Goal: Entertainment & Leisure: Browse casually

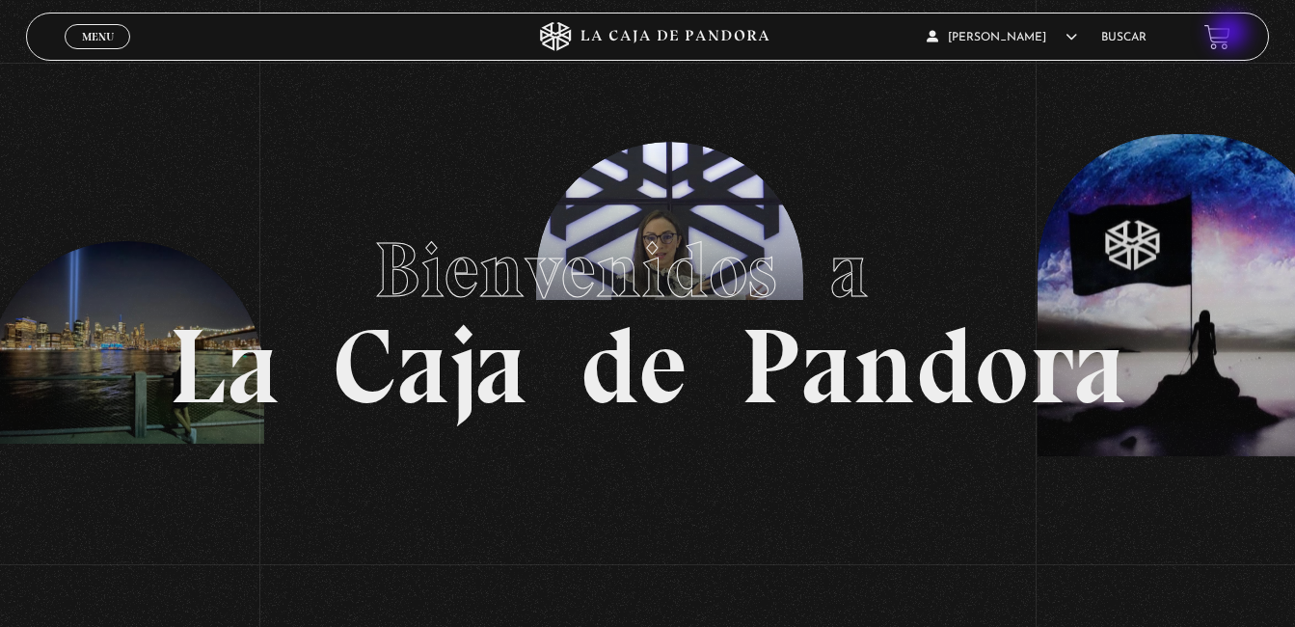
click at [1230, 34] on link at bounding box center [1217, 37] width 26 height 26
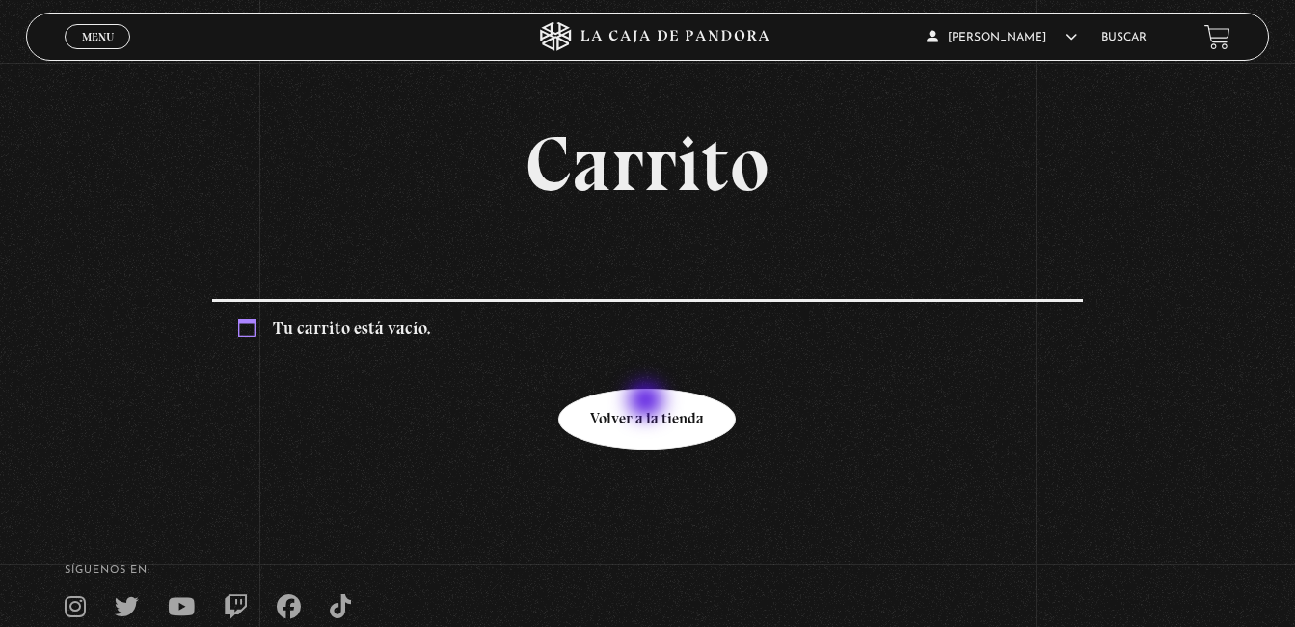
click at [648, 402] on link "Volver a la tienda" at bounding box center [646, 419] width 177 height 61
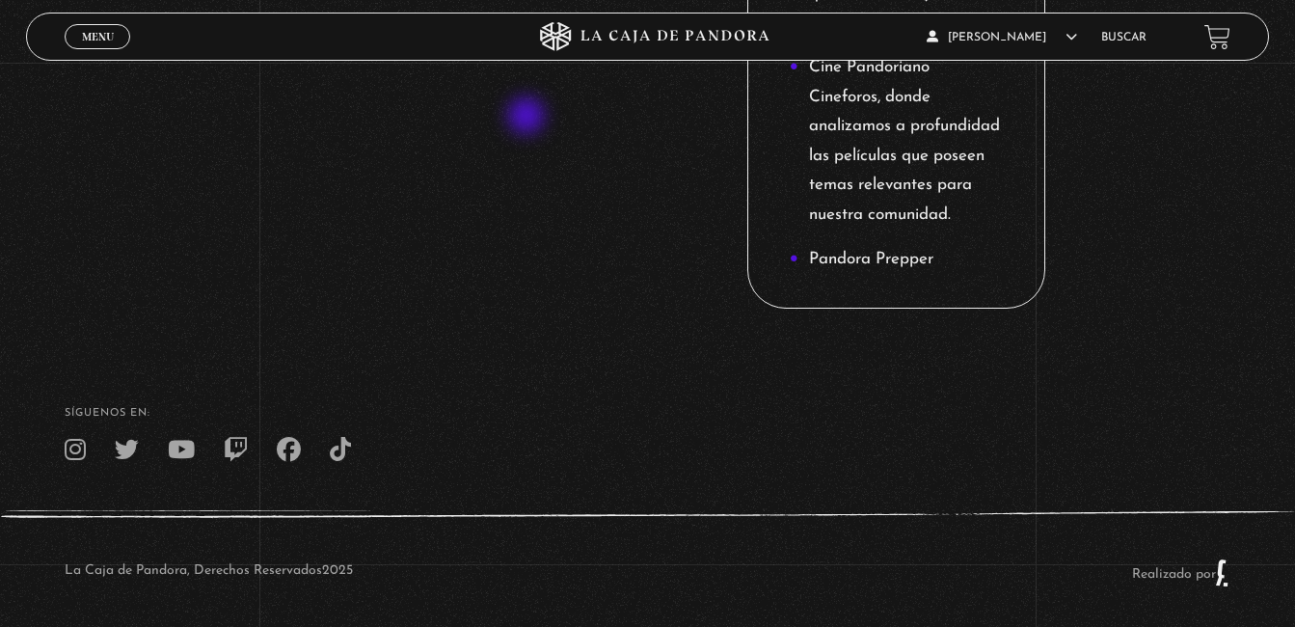
scroll to position [2964, 0]
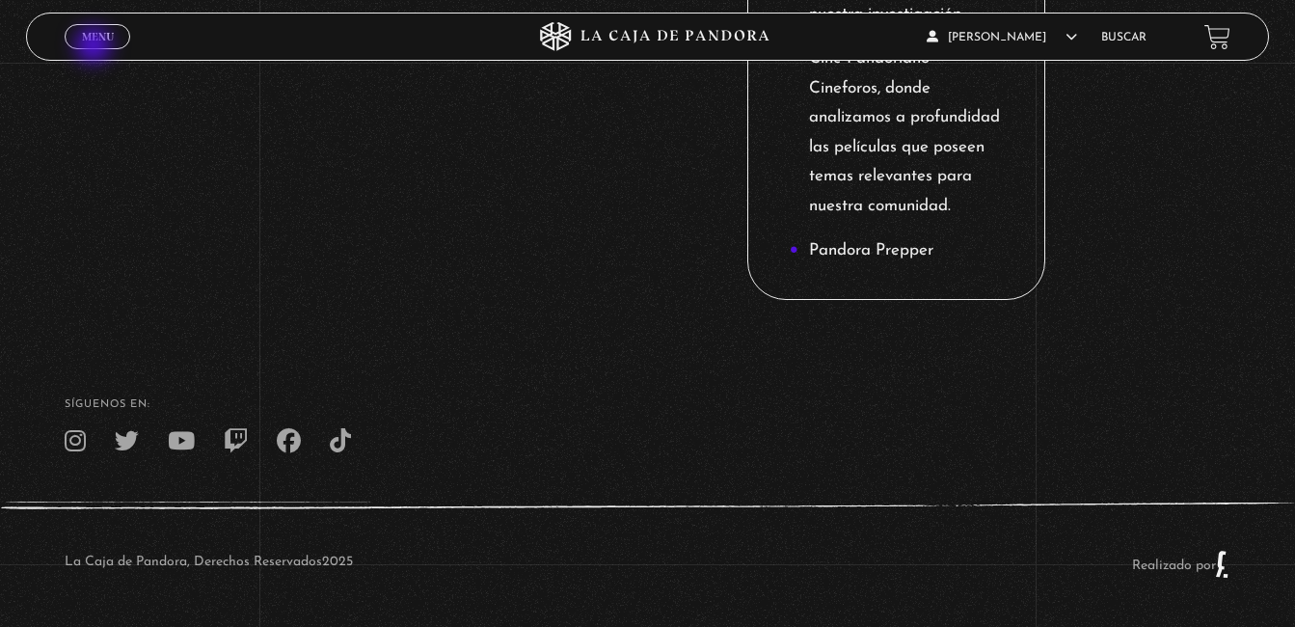
click at [95, 47] on span "Cerrar" at bounding box center [97, 53] width 45 height 13
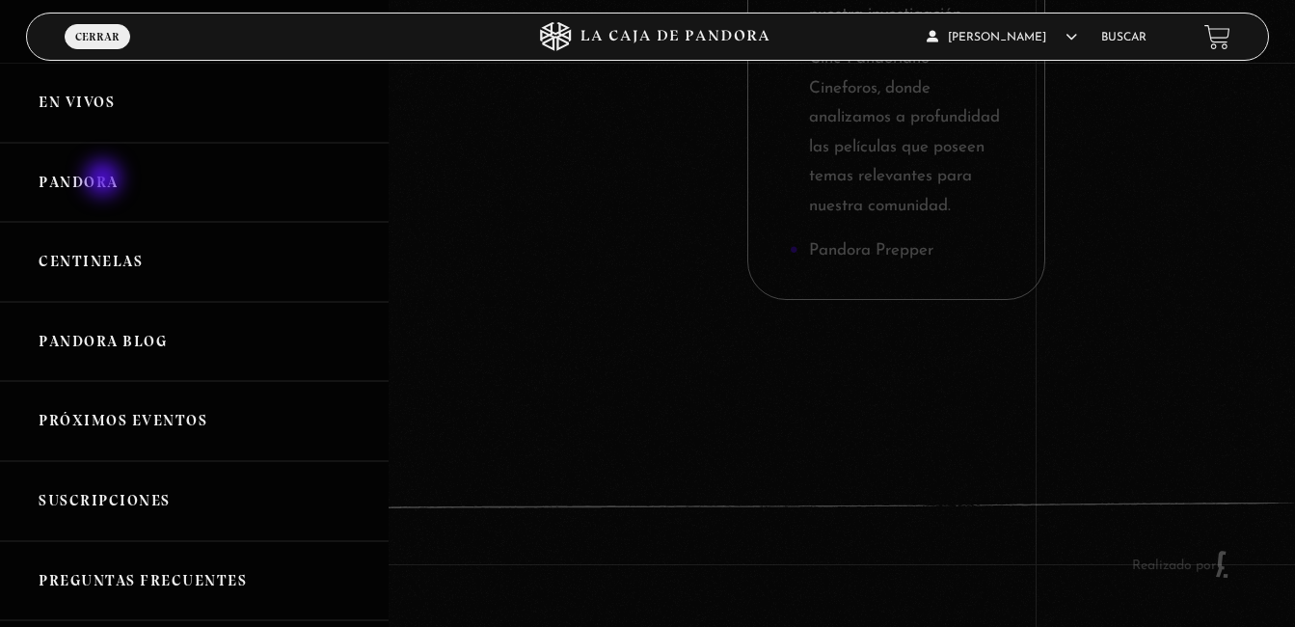
click at [105, 180] on link "Pandora" at bounding box center [194, 183] width 389 height 80
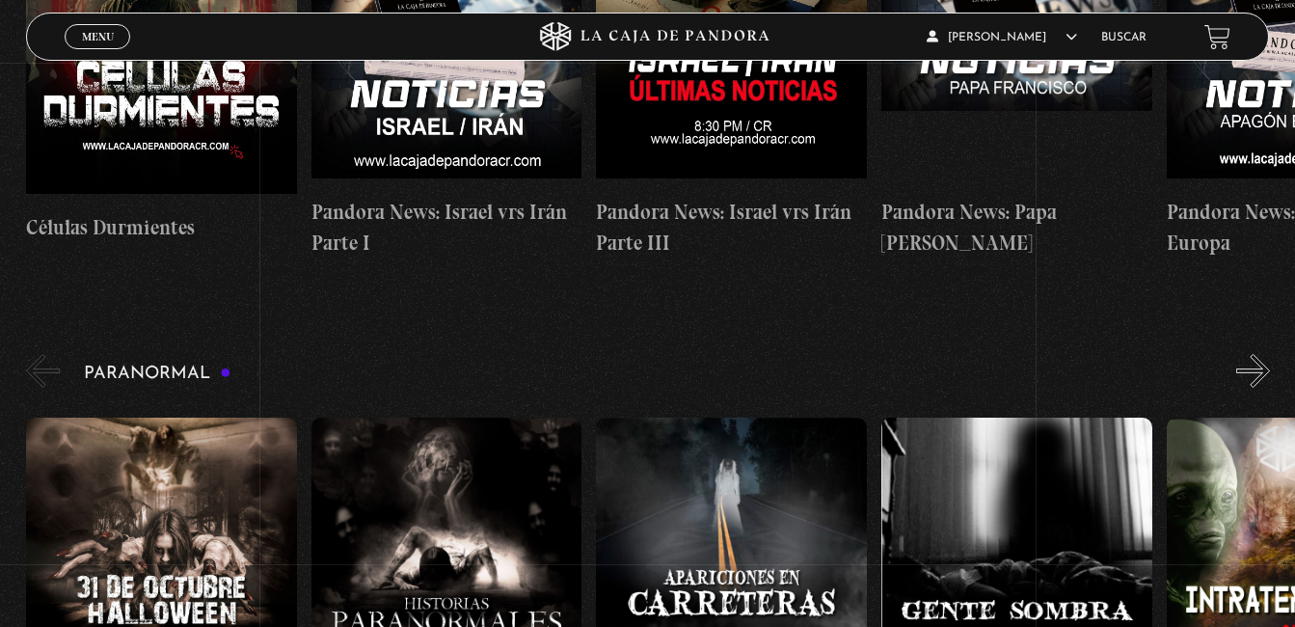
scroll to position [694, 0]
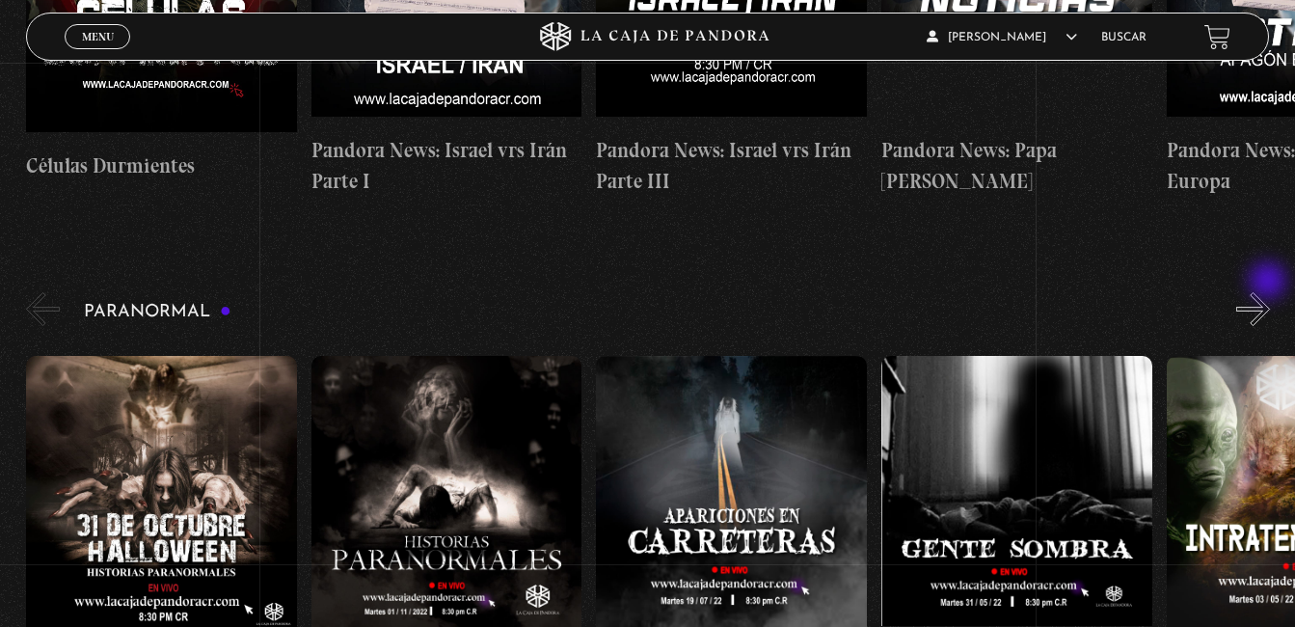
click at [1270, 292] on button "»" at bounding box center [1253, 309] width 34 height 34
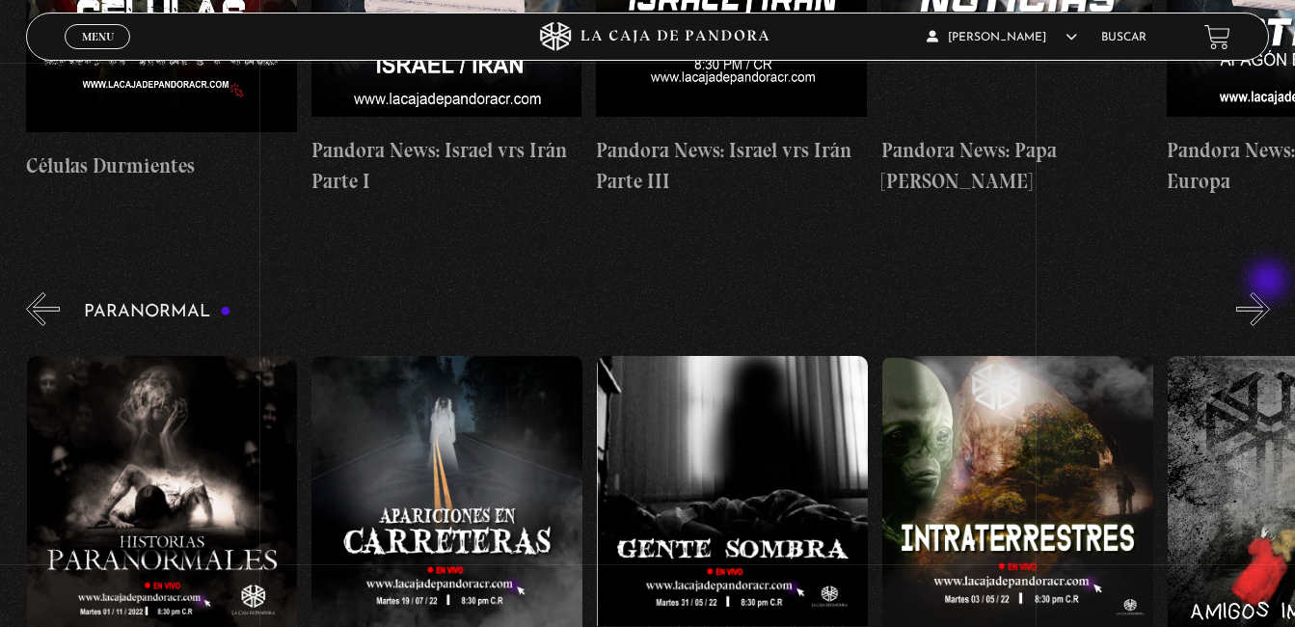
click at [1270, 292] on button "»" at bounding box center [1253, 309] width 34 height 34
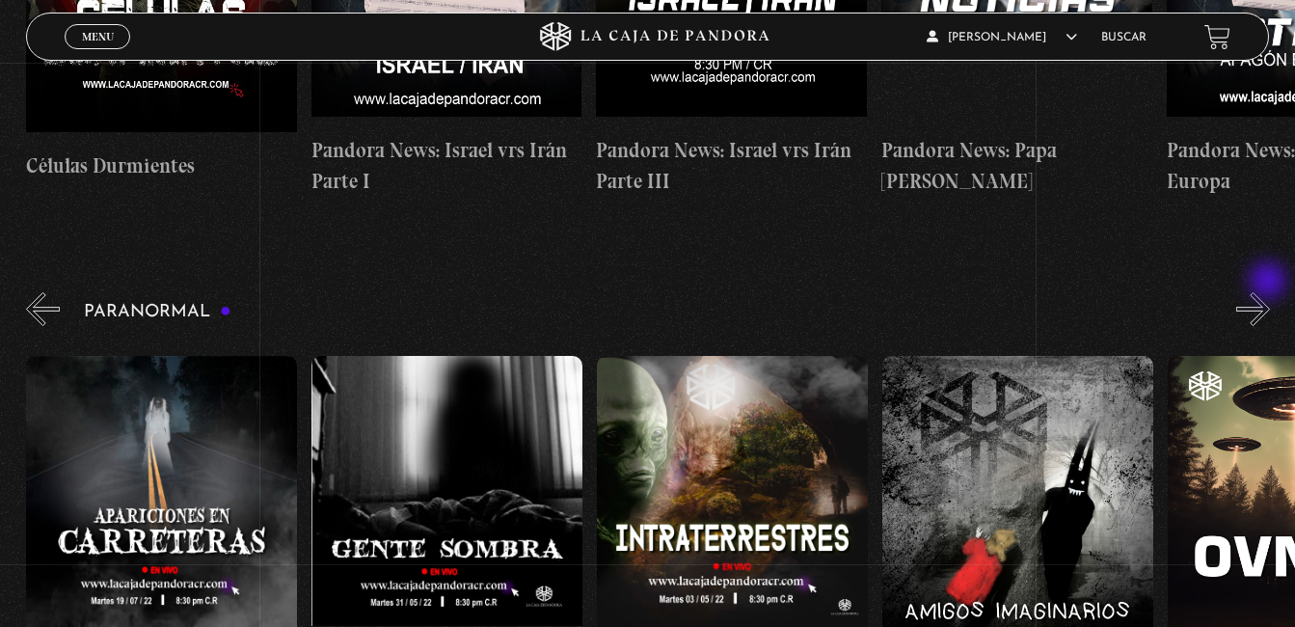
click at [1270, 292] on button "»" at bounding box center [1253, 309] width 34 height 34
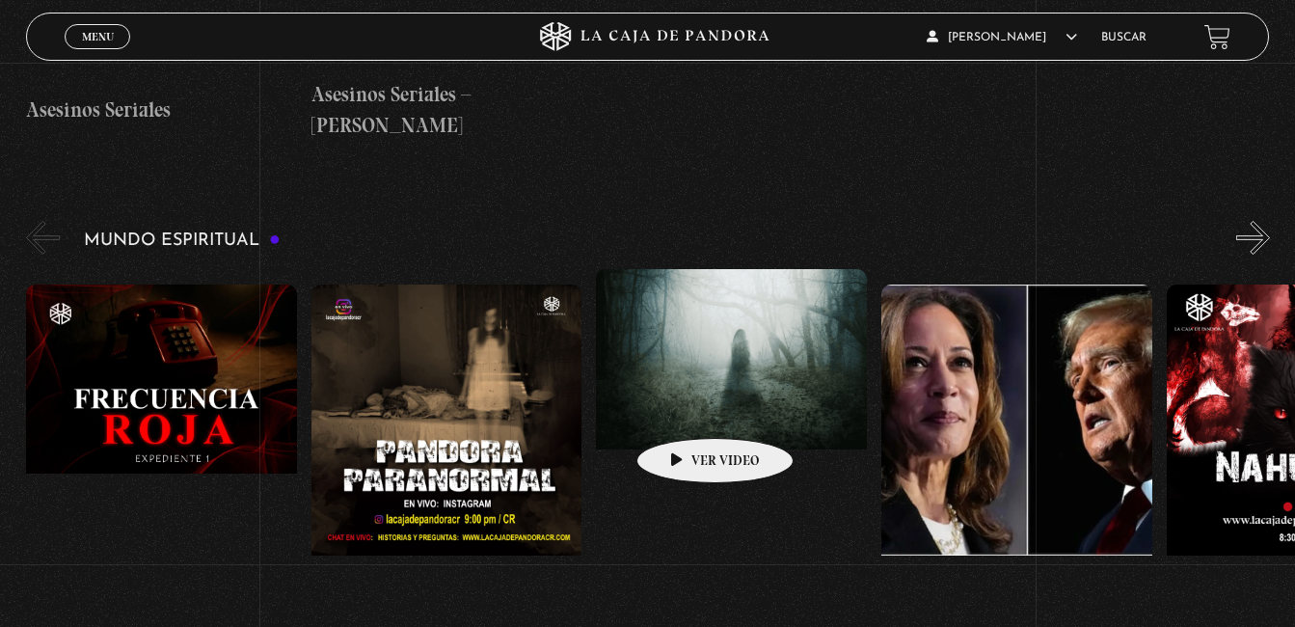
scroll to position [5708, 0]
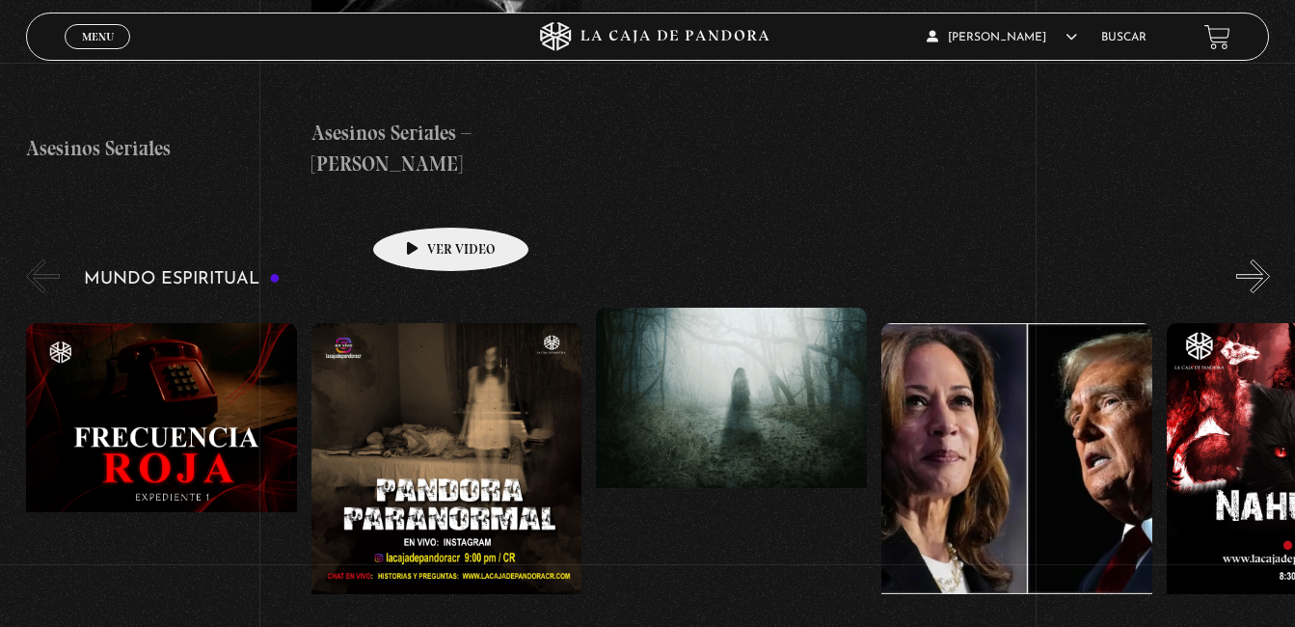
click at [420, 323] on figure at bounding box center [446, 496] width 271 height 347
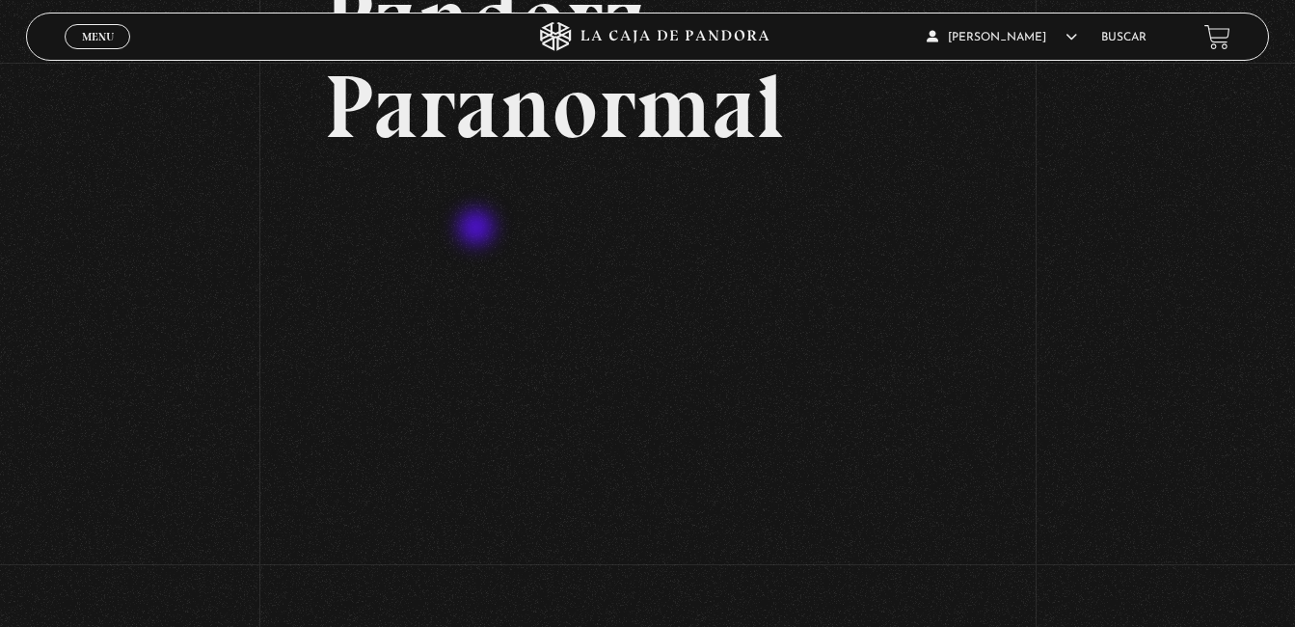
scroll to position [193, 0]
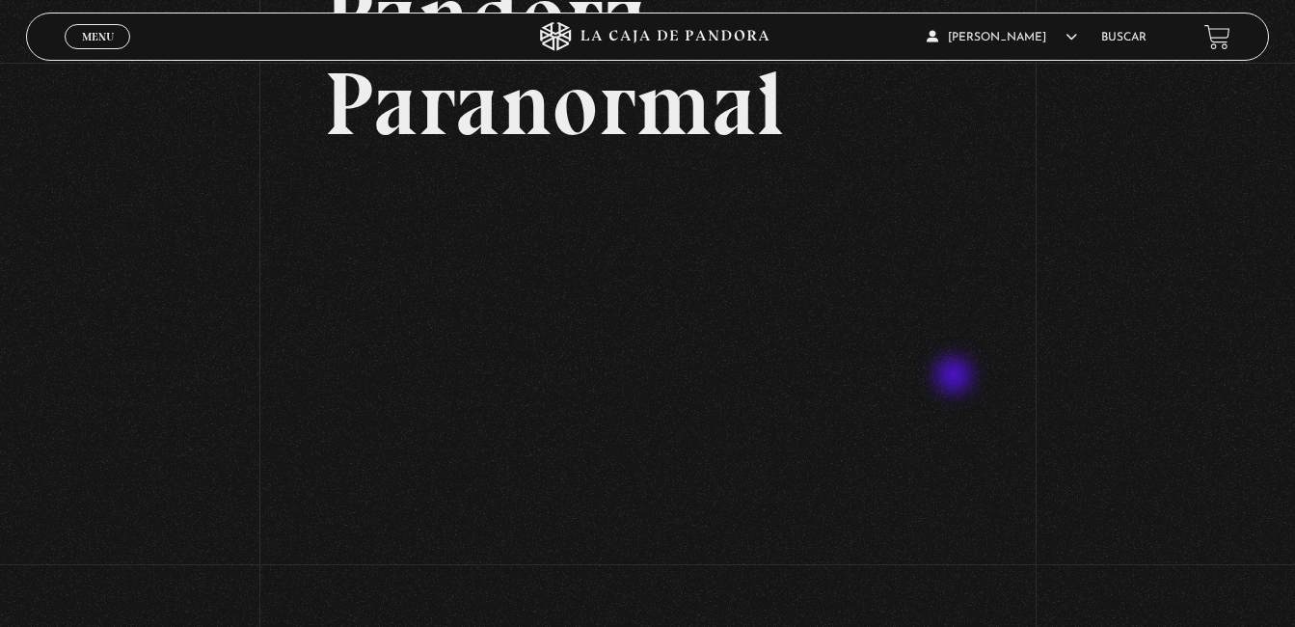
click at [955, 626] on html "ingresar al sitio Ver Video Más Información Solicitar Por favor coloque su disp…" at bounding box center [647, 399] width 1295 height 1184
click at [110, 42] on span "Menu" at bounding box center [98, 37] width 32 height 12
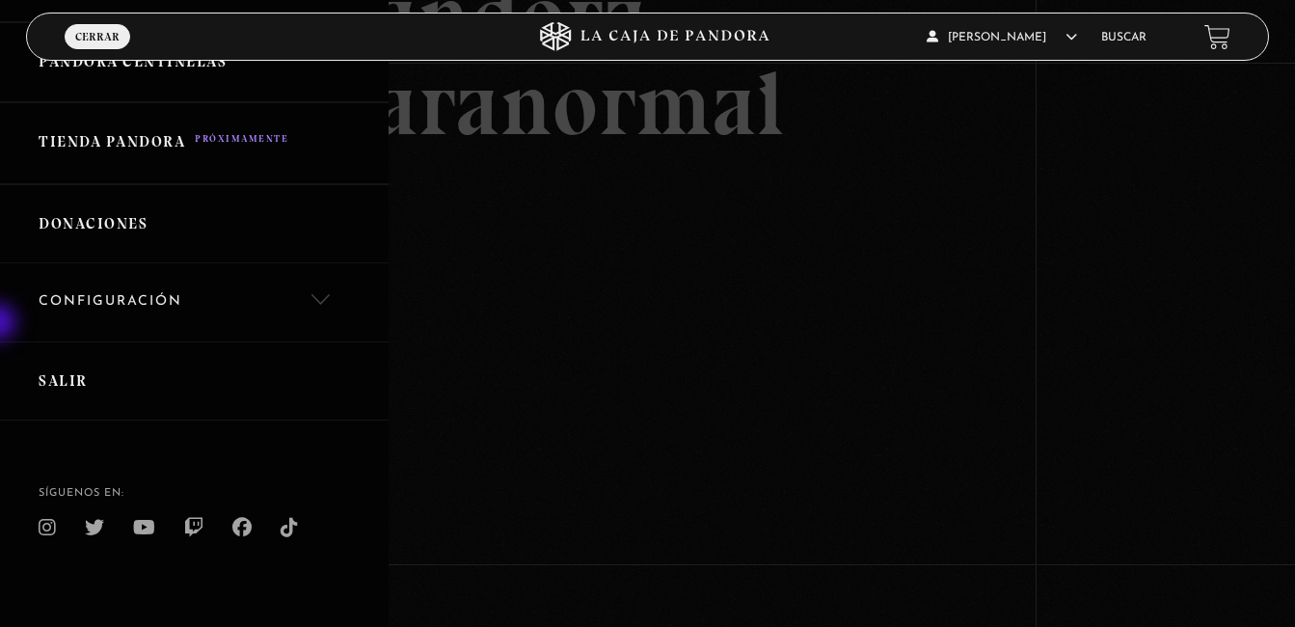
scroll to position [764, 0]
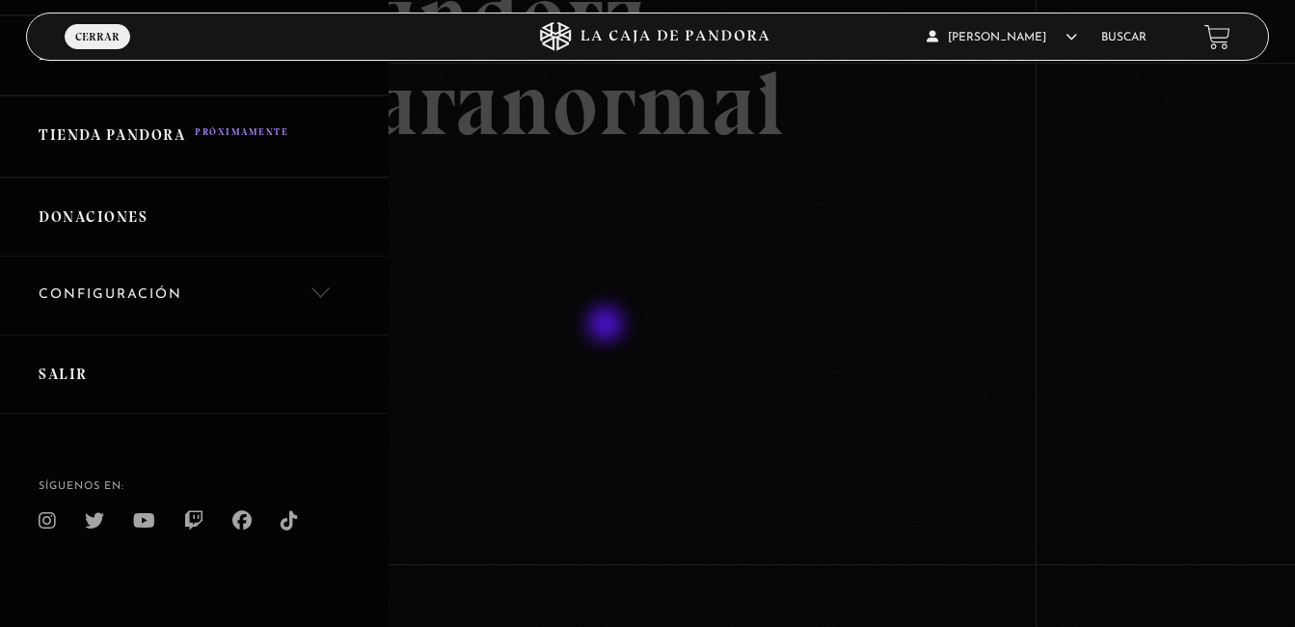
click at [607, 326] on div at bounding box center [647, 313] width 1295 height 627
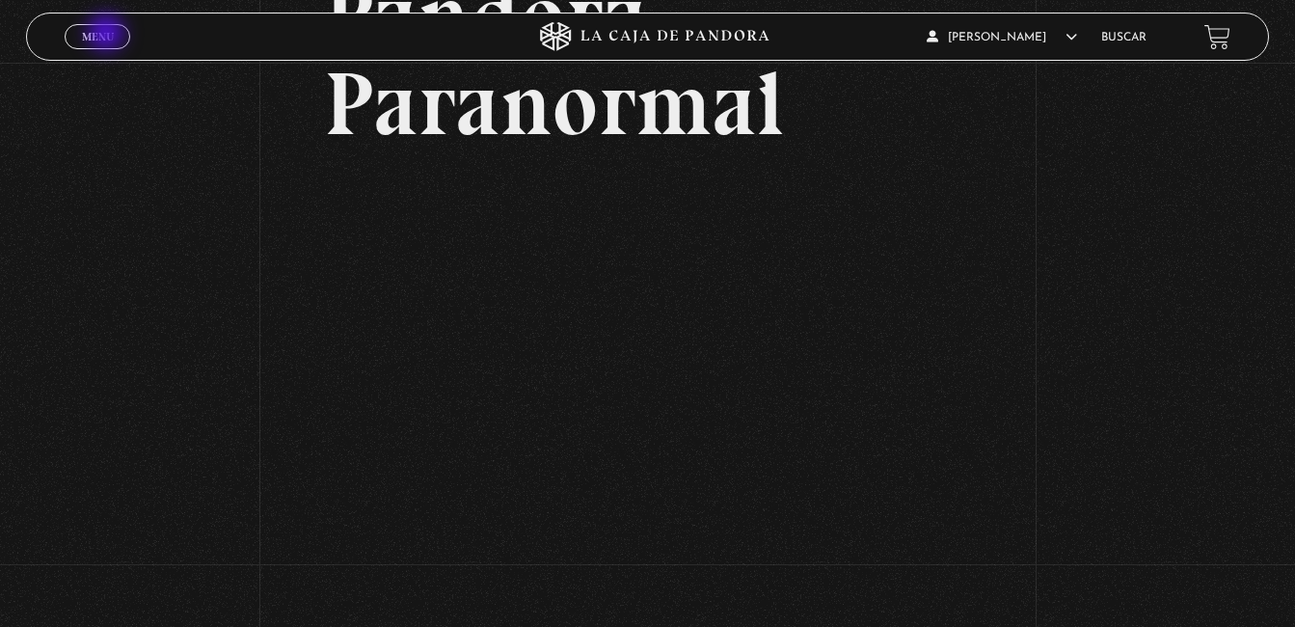
click at [108, 35] on span "Menu" at bounding box center [98, 37] width 32 height 12
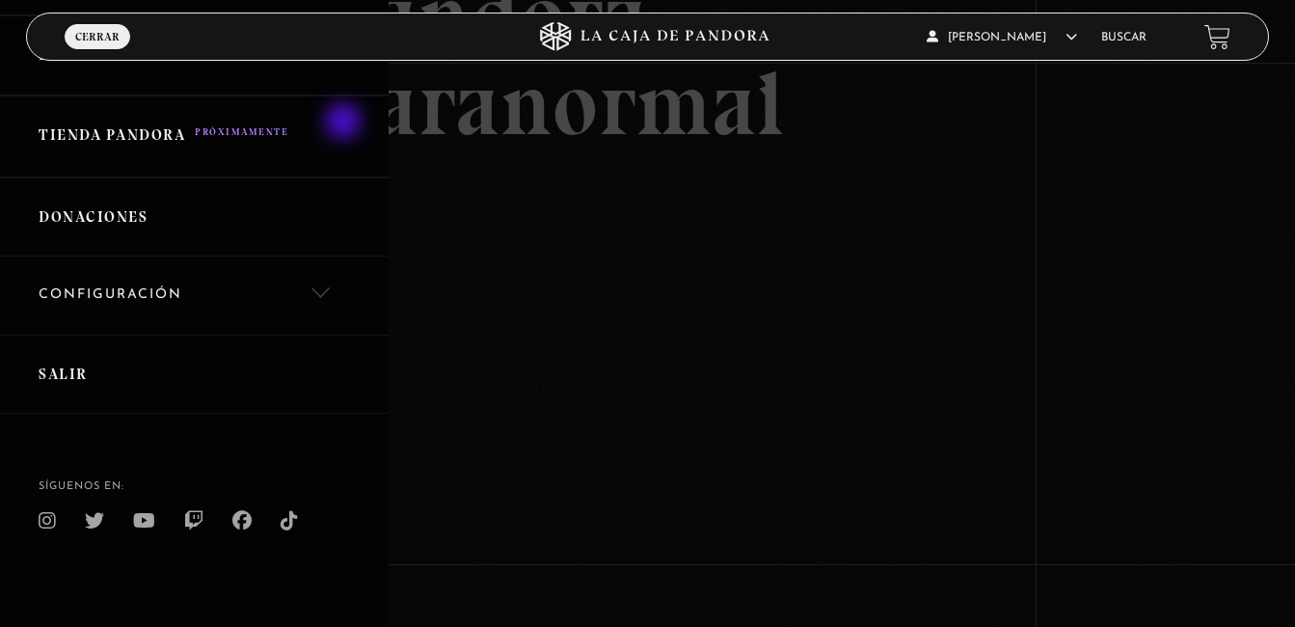
click at [345, 123] on link "Tienda Pandora" at bounding box center [194, 136] width 389 height 82
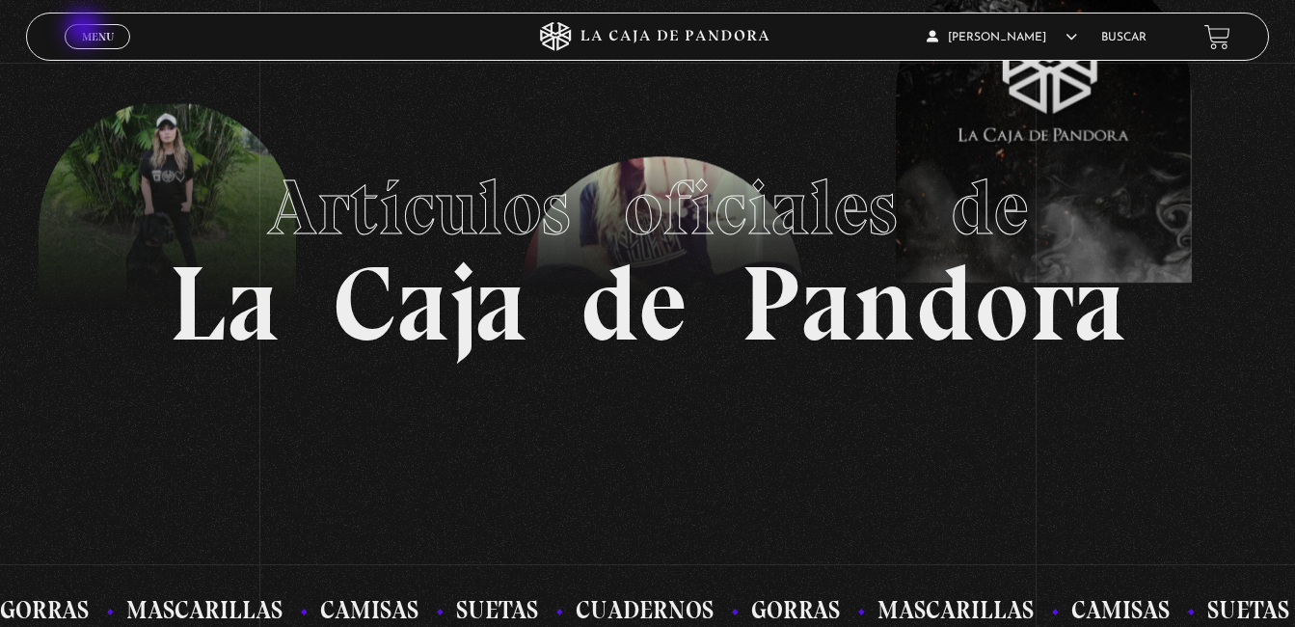
click at [86, 31] on span "Menu" at bounding box center [98, 37] width 32 height 12
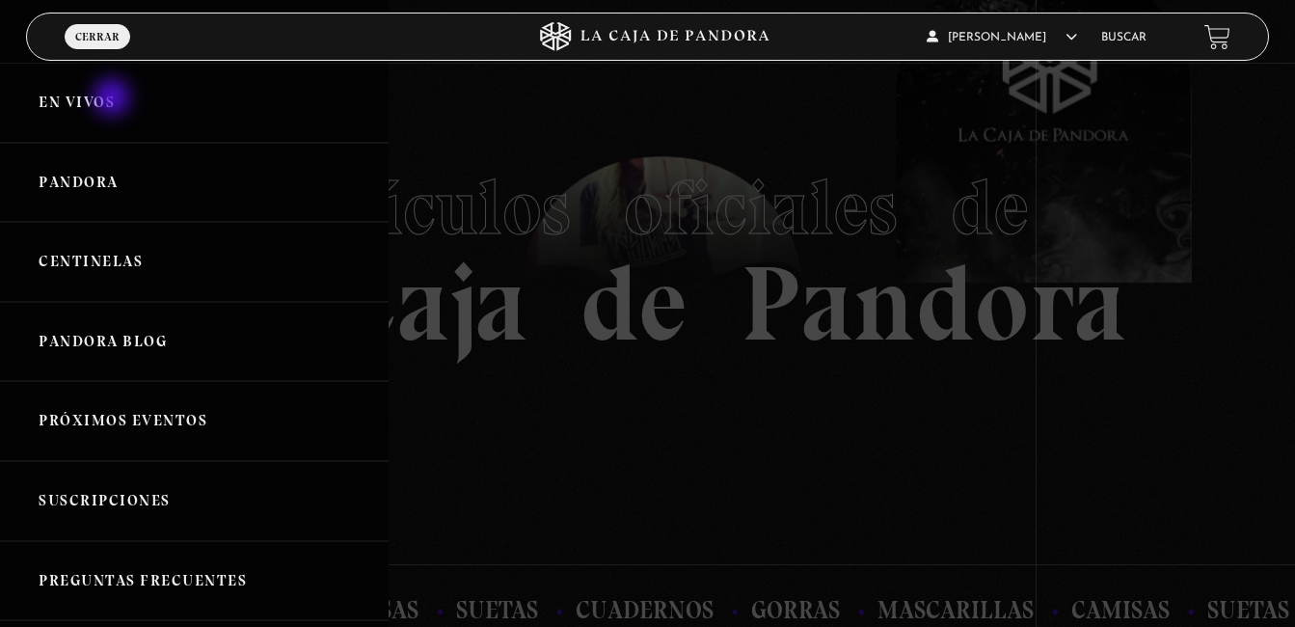
click at [114, 99] on link "En vivos" at bounding box center [194, 103] width 389 height 80
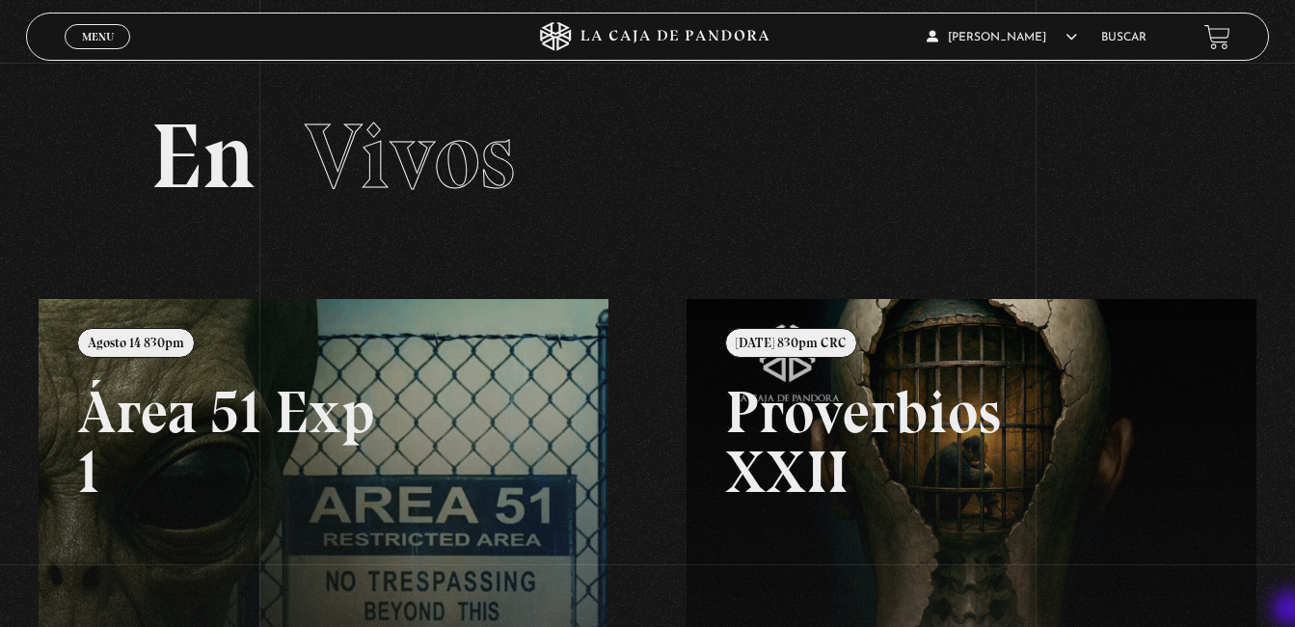
click at [1293, 610] on div "Menu Cerrar Monserrat Jimenez En vivos Pandora Centinelas Mi cuenta Salir Busca…" at bounding box center [647, 579] width 1295 height 1033
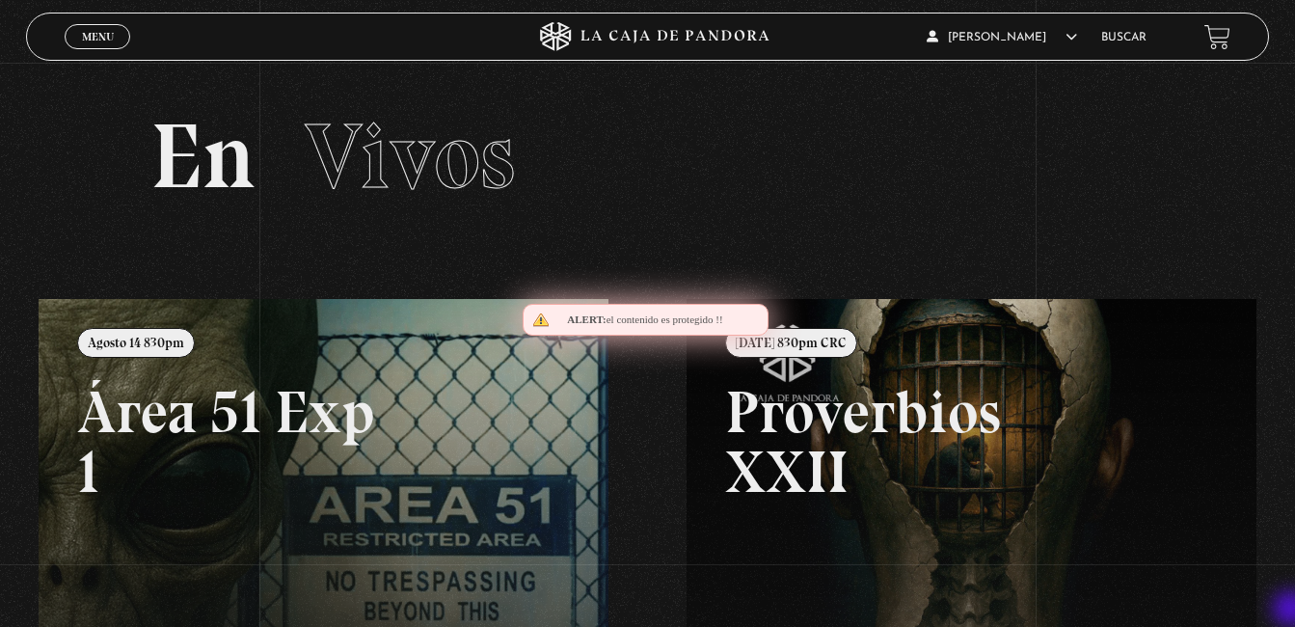
click at [1293, 610] on div "Menu Cerrar Monserrat Jimenez En vivos Pandora Centinelas Mi cuenta Salir Busca…" at bounding box center [647, 579] width 1295 height 1033
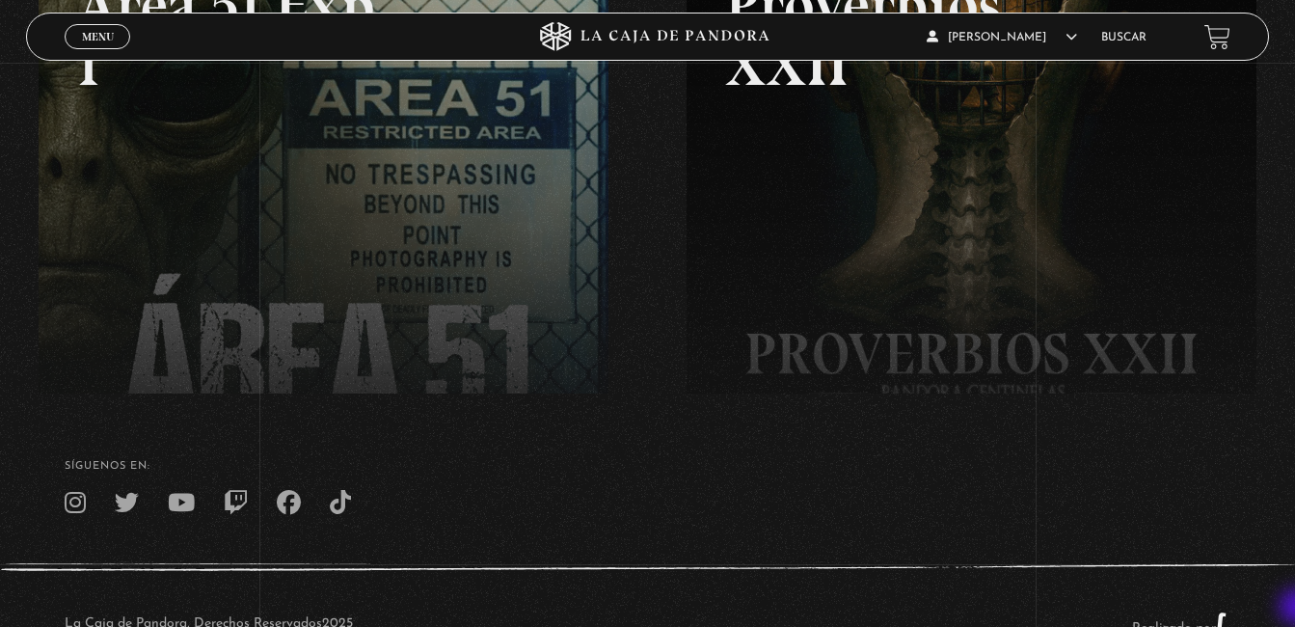
scroll to position [412, 0]
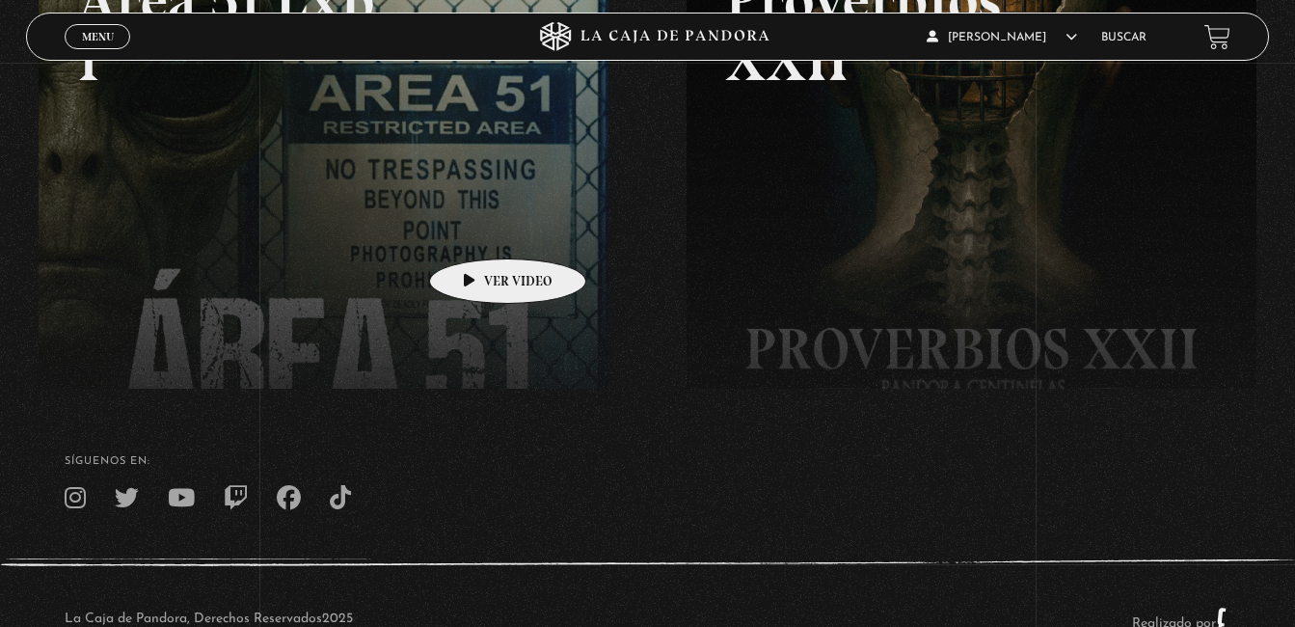
click at [477, 229] on link at bounding box center [686, 200] width 1295 height 627
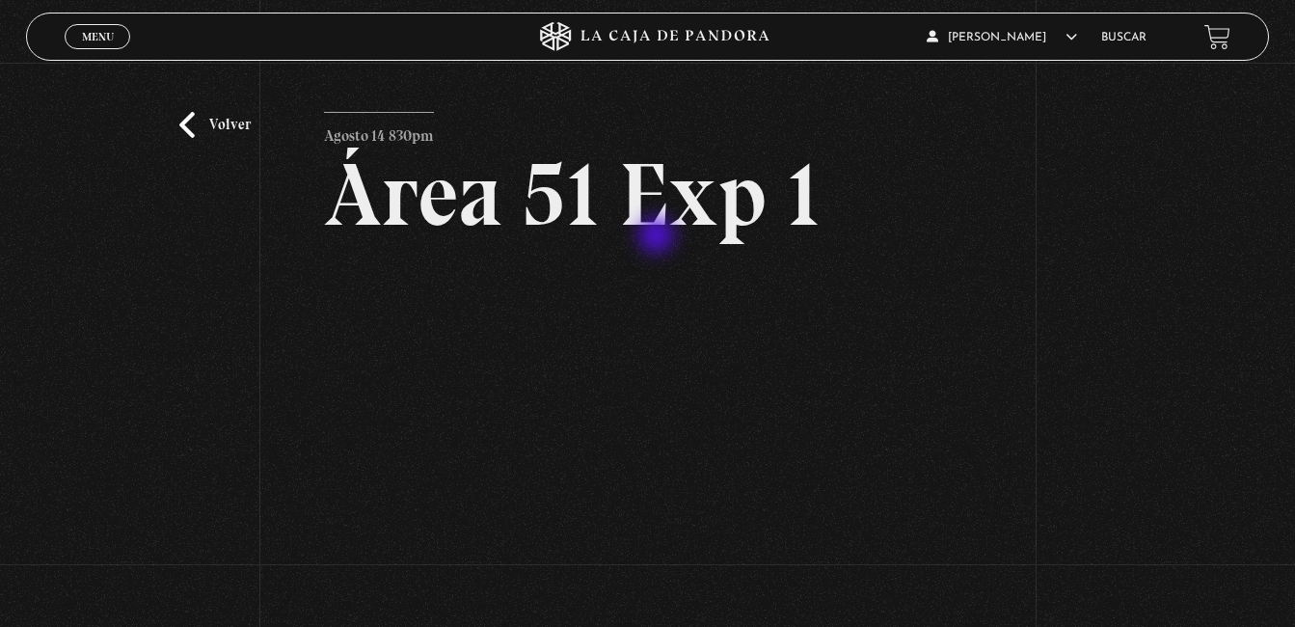
scroll to position [14, 0]
click at [98, 37] on span "Menu" at bounding box center [98, 37] width 32 height 12
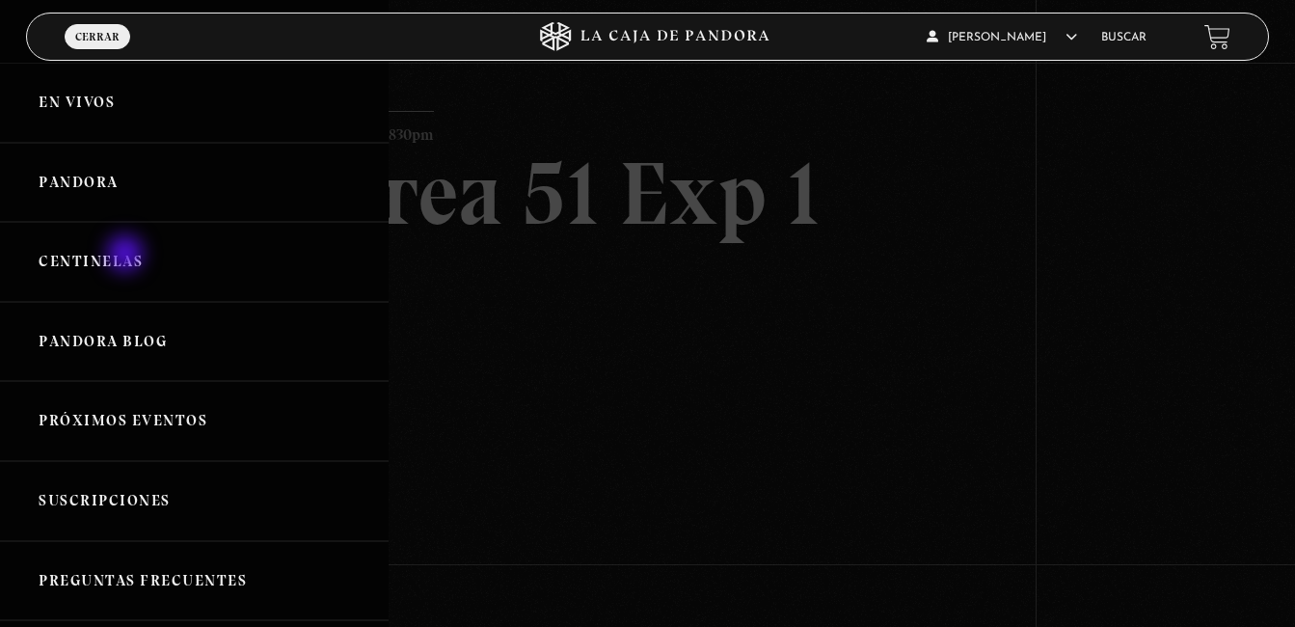
click at [127, 256] on link "Centinelas" at bounding box center [194, 262] width 389 height 80
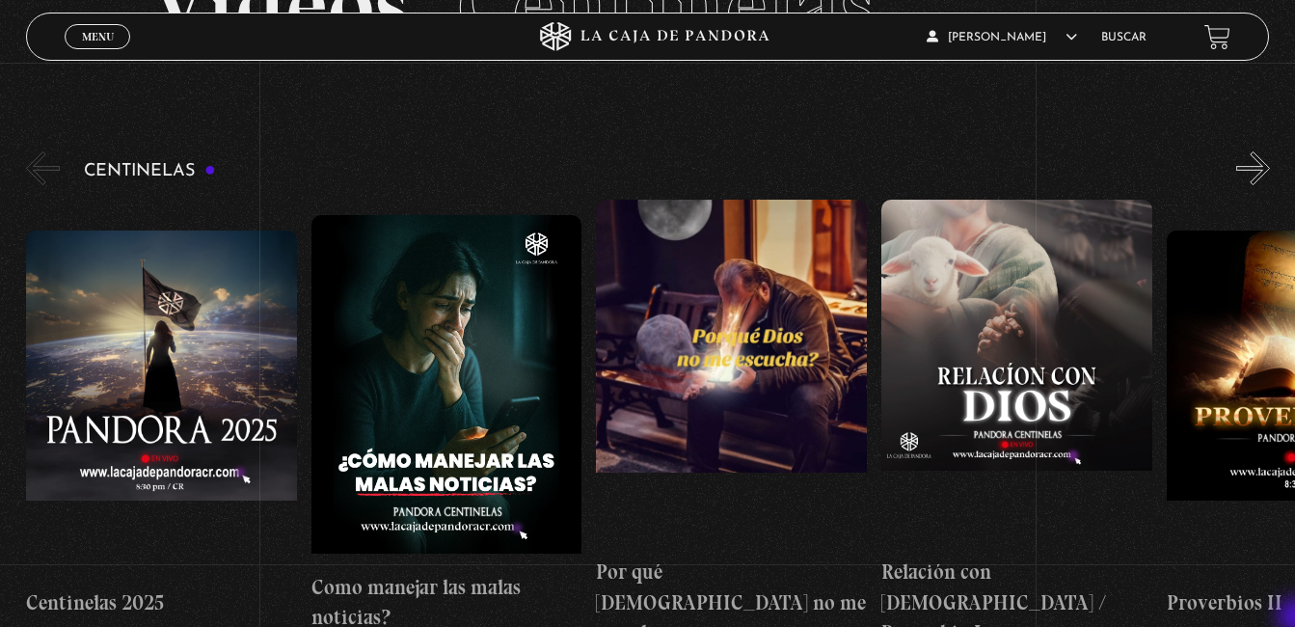
scroll to position [154, 0]
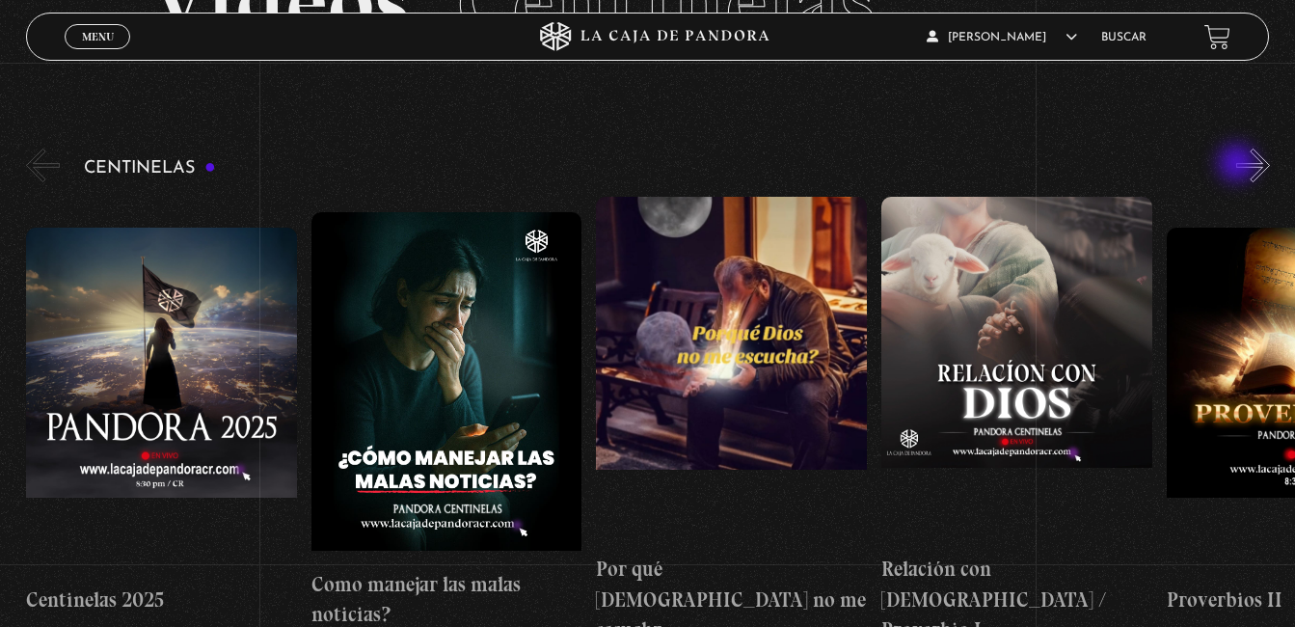
click at [1239, 165] on div "Centinelas" at bounding box center [660, 395] width 1269 height 500
click at [1263, 174] on button "»" at bounding box center [1253, 165] width 34 height 34
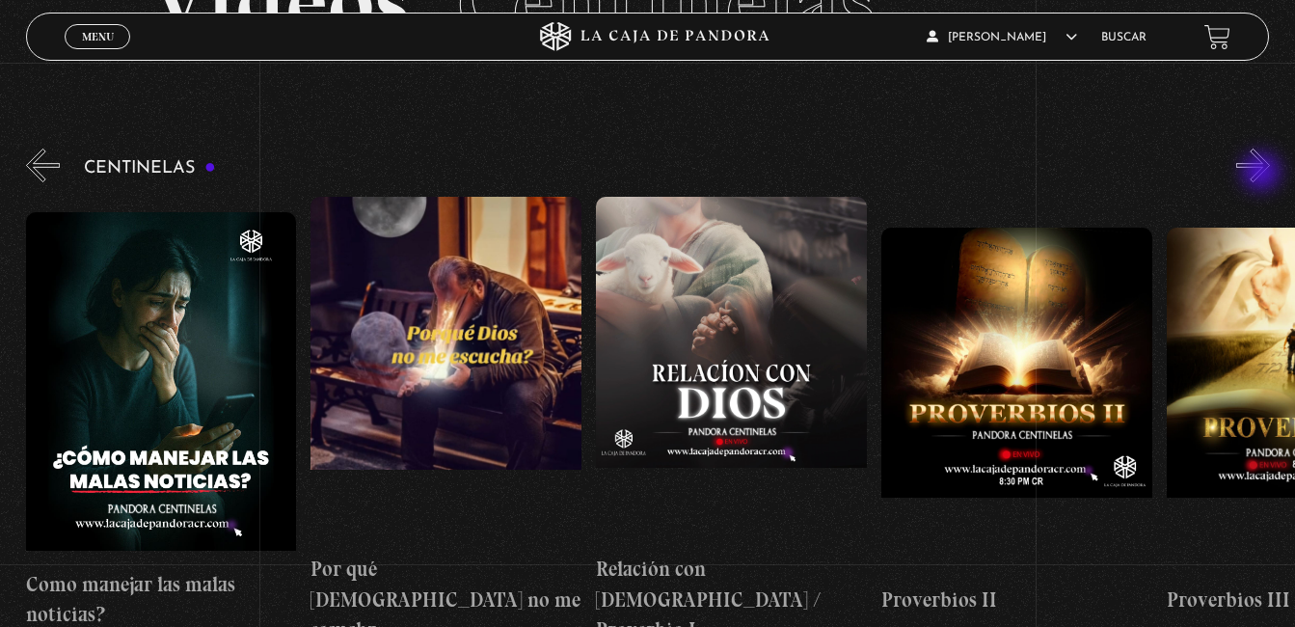
click at [1263, 174] on button "»" at bounding box center [1253, 165] width 34 height 34
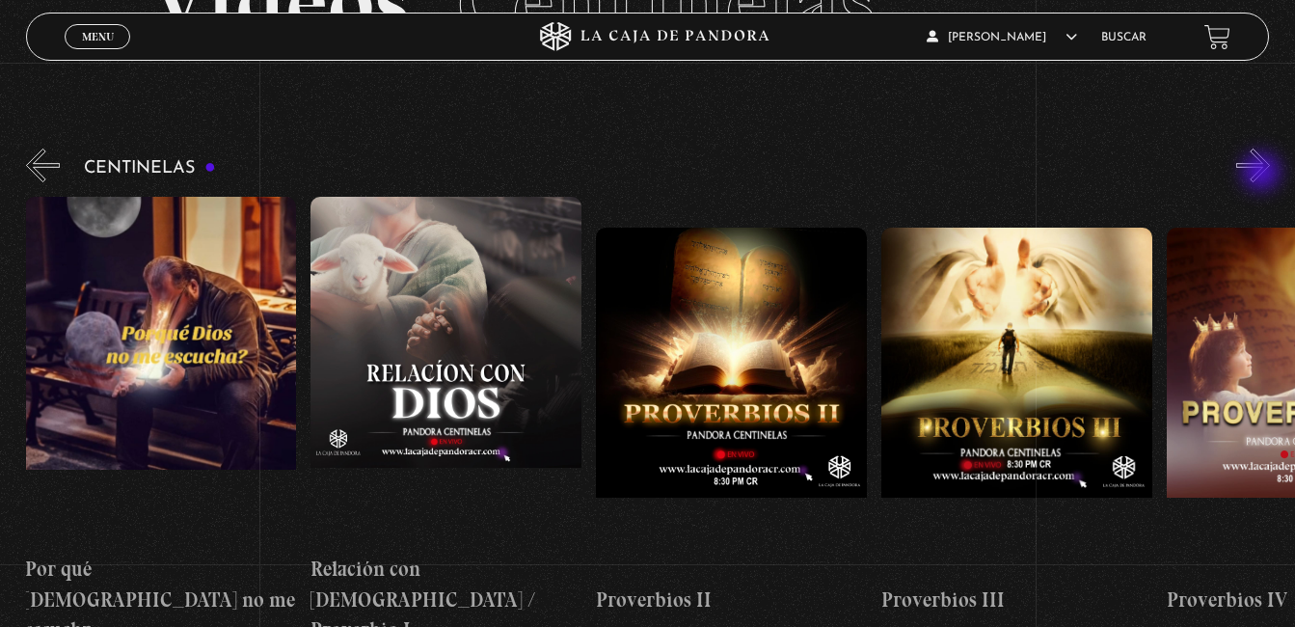
click at [1263, 174] on button "»" at bounding box center [1253, 165] width 34 height 34
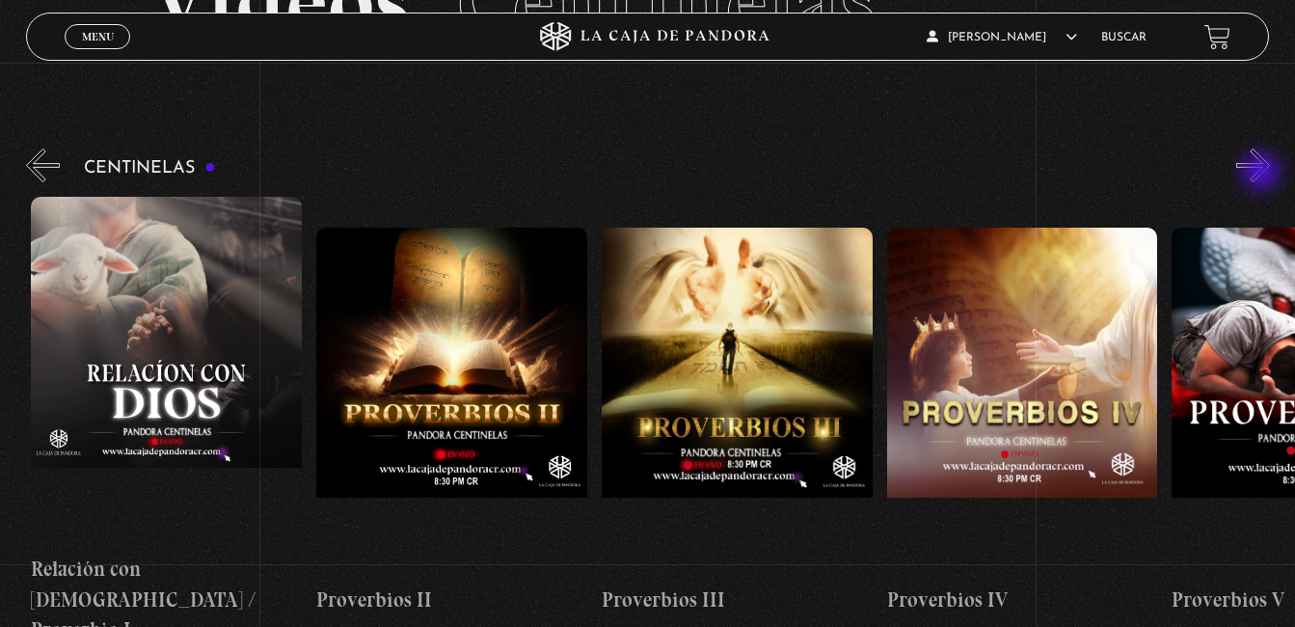
scroll to position [0, 855]
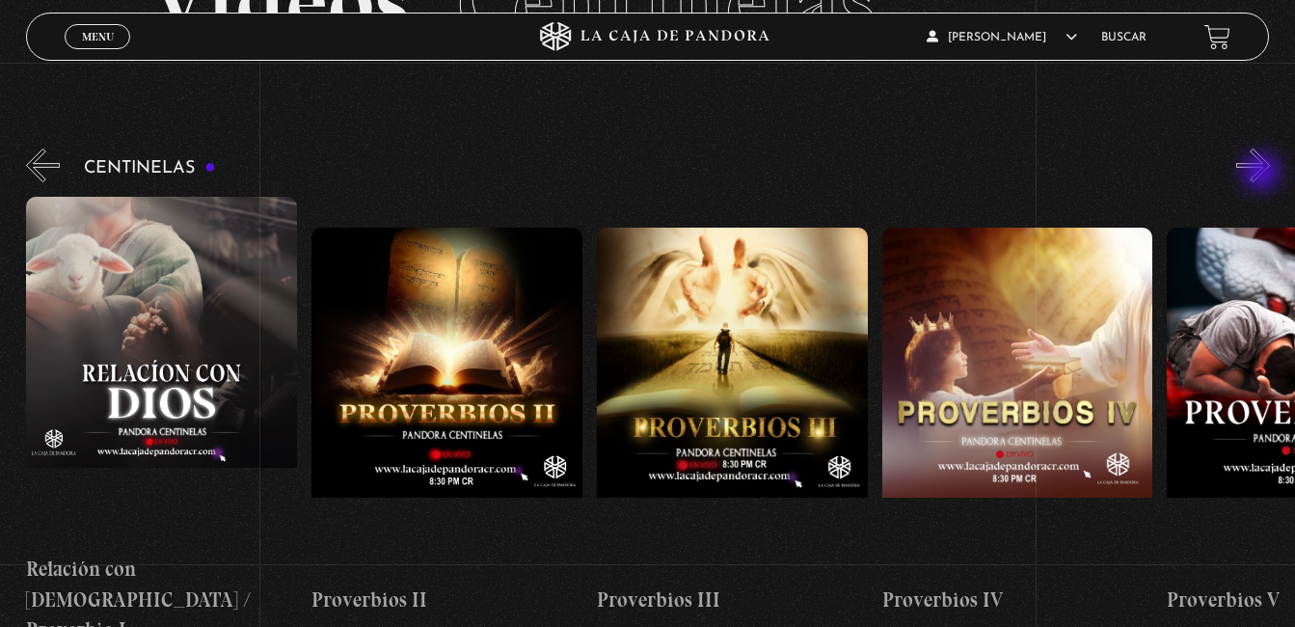
click at [1263, 174] on button "»" at bounding box center [1253, 165] width 34 height 34
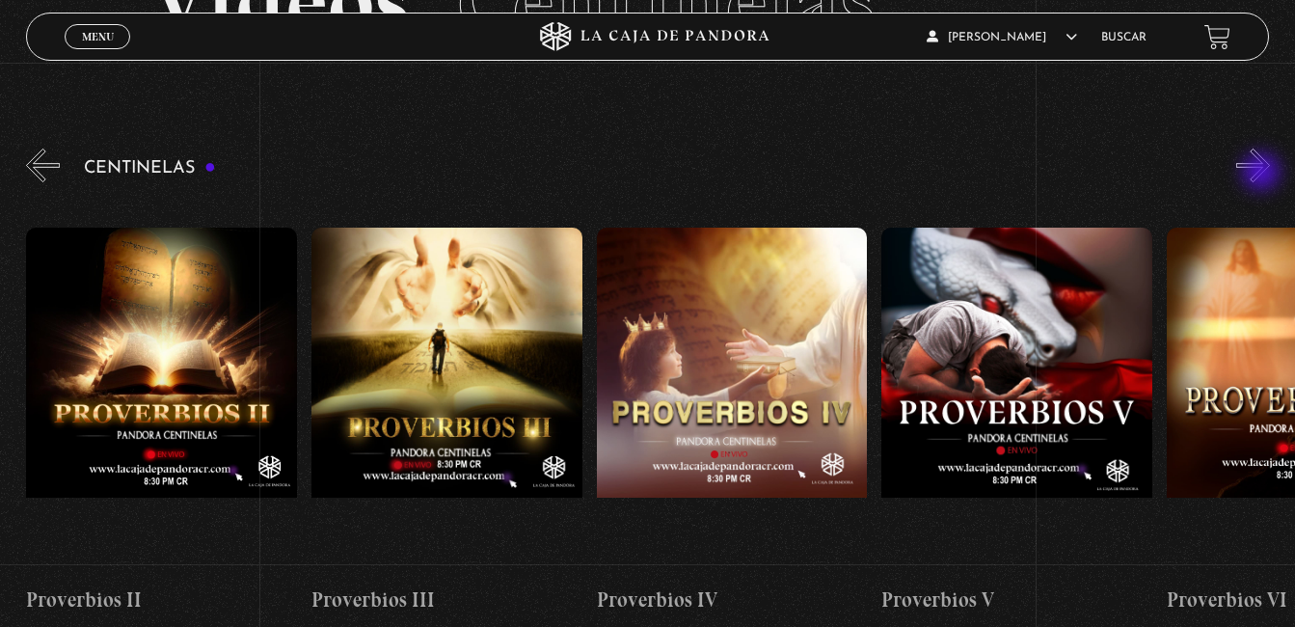
click at [1263, 174] on button "»" at bounding box center [1253, 165] width 34 height 34
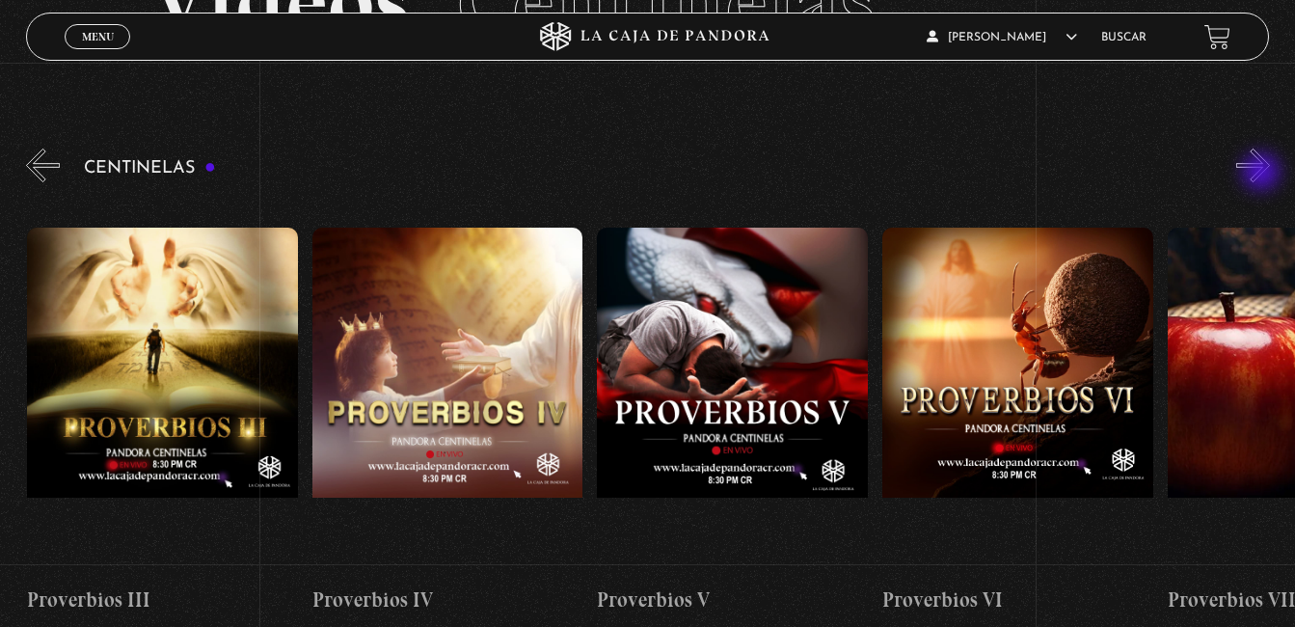
scroll to position [0, 1426]
click at [1263, 174] on button "»" at bounding box center [1253, 165] width 34 height 34
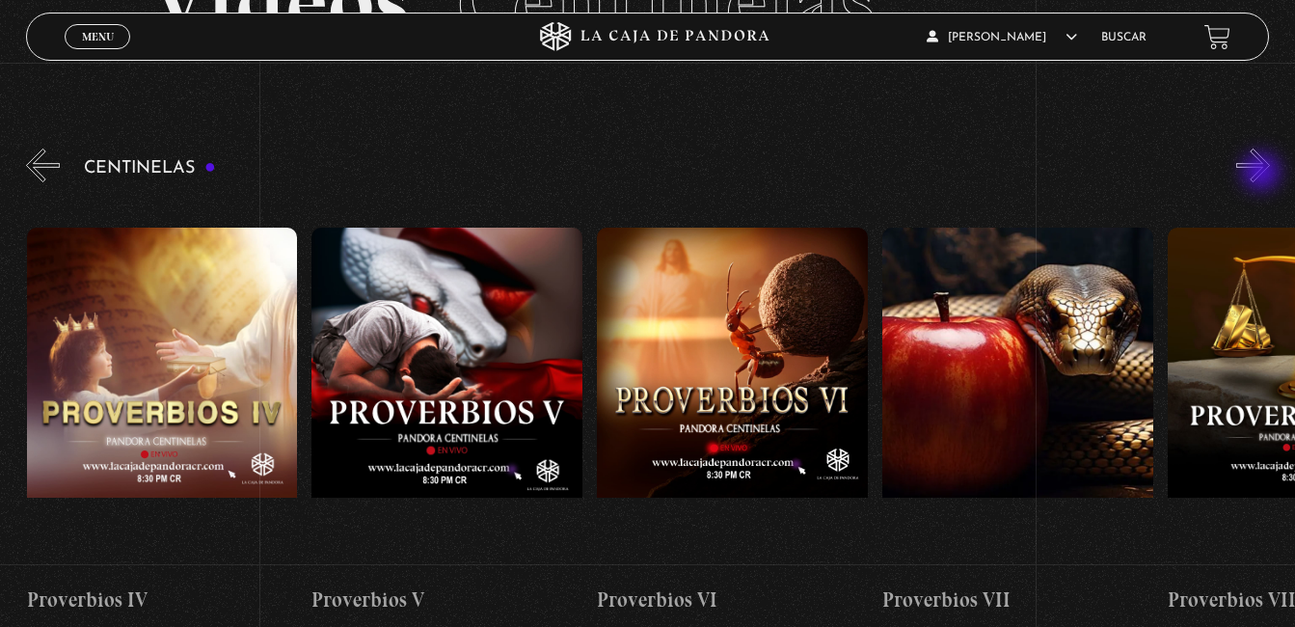
scroll to position [0, 1711]
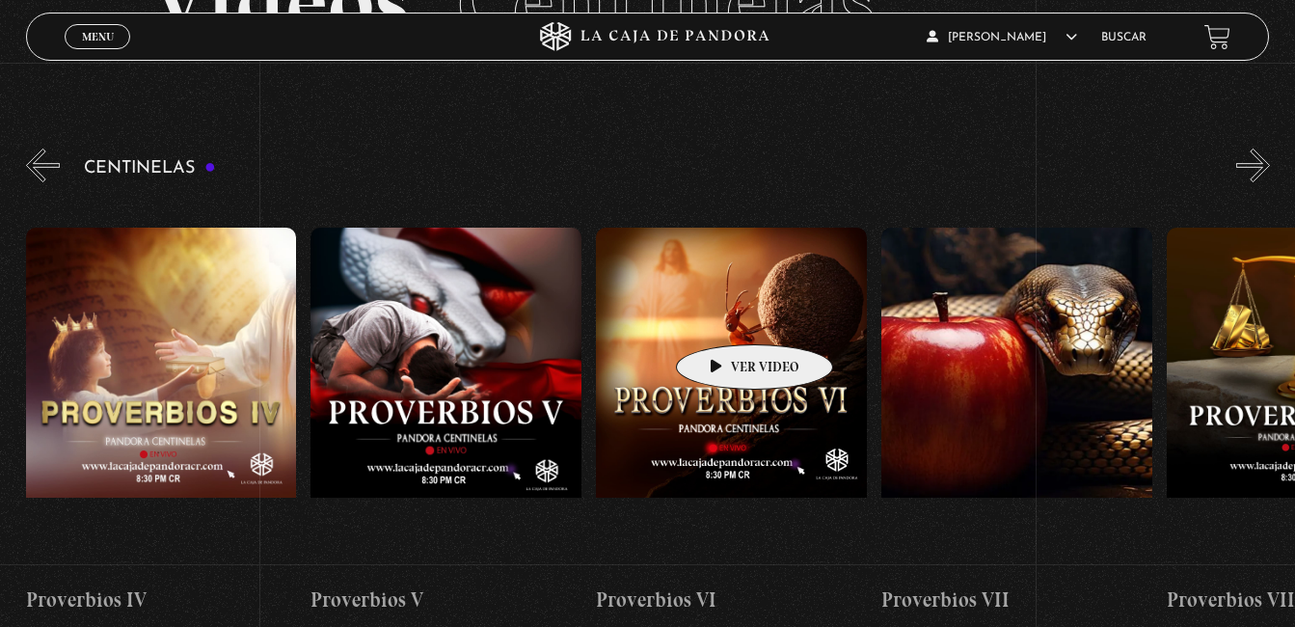
click at [724, 315] on figure at bounding box center [731, 401] width 271 height 347
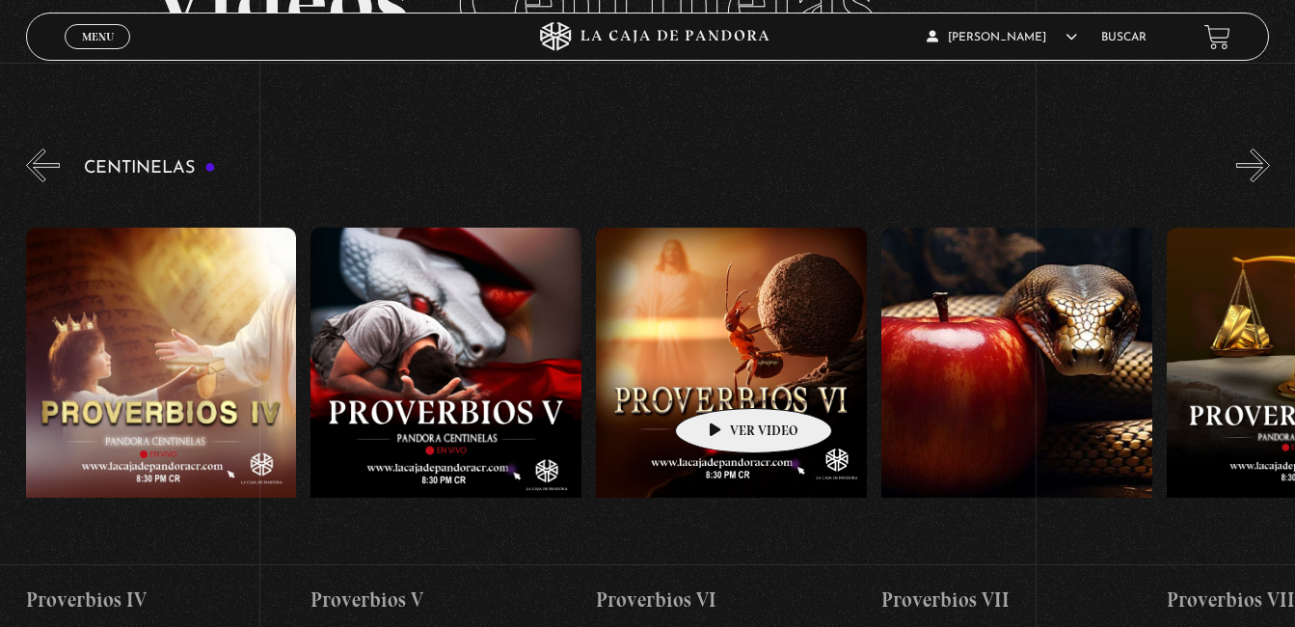
click at [723, 379] on figure at bounding box center [731, 401] width 271 height 347
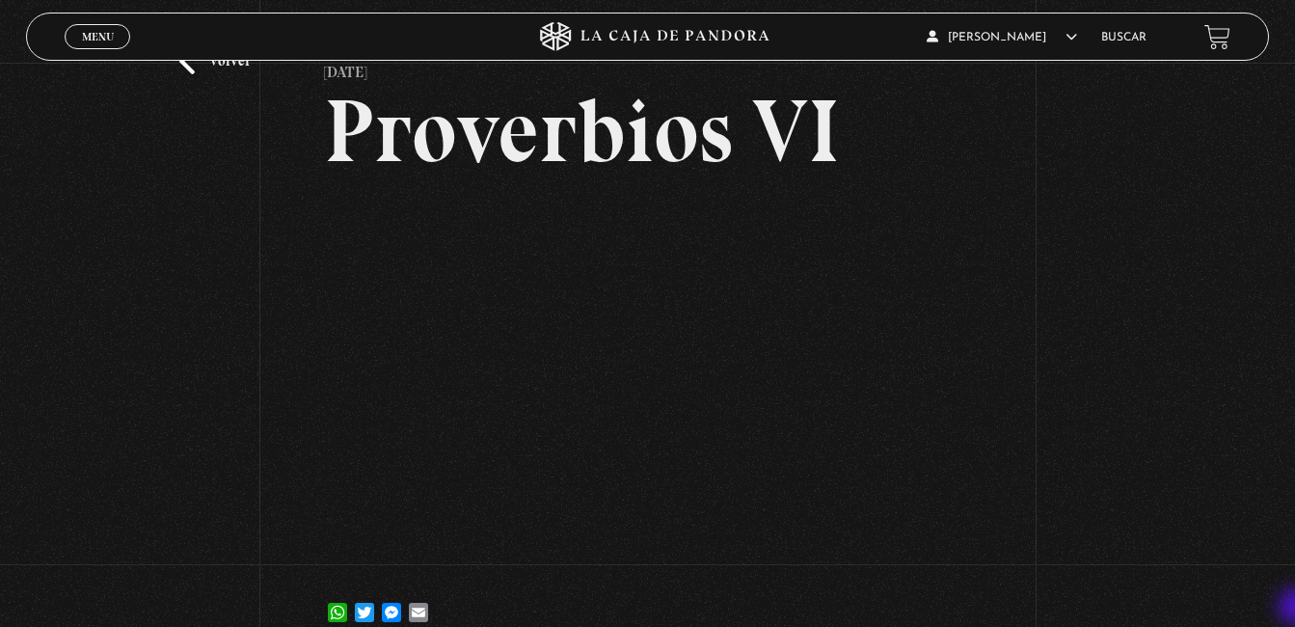
scroll to position [154, 0]
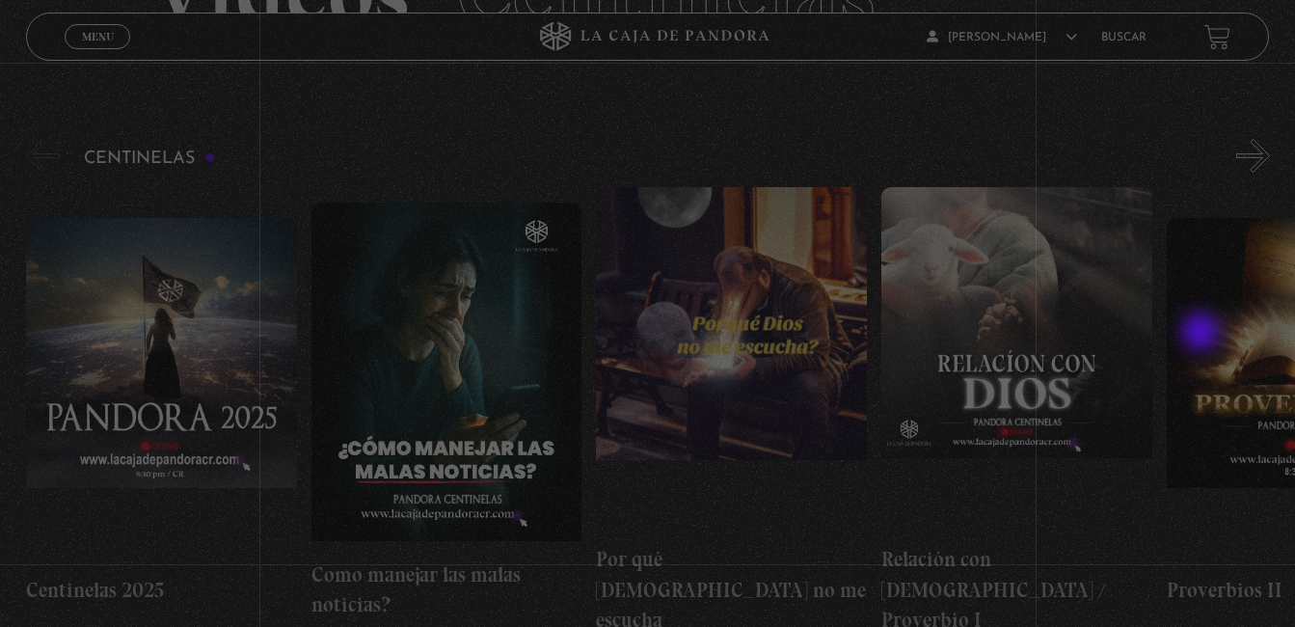
scroll to position [164, 0]
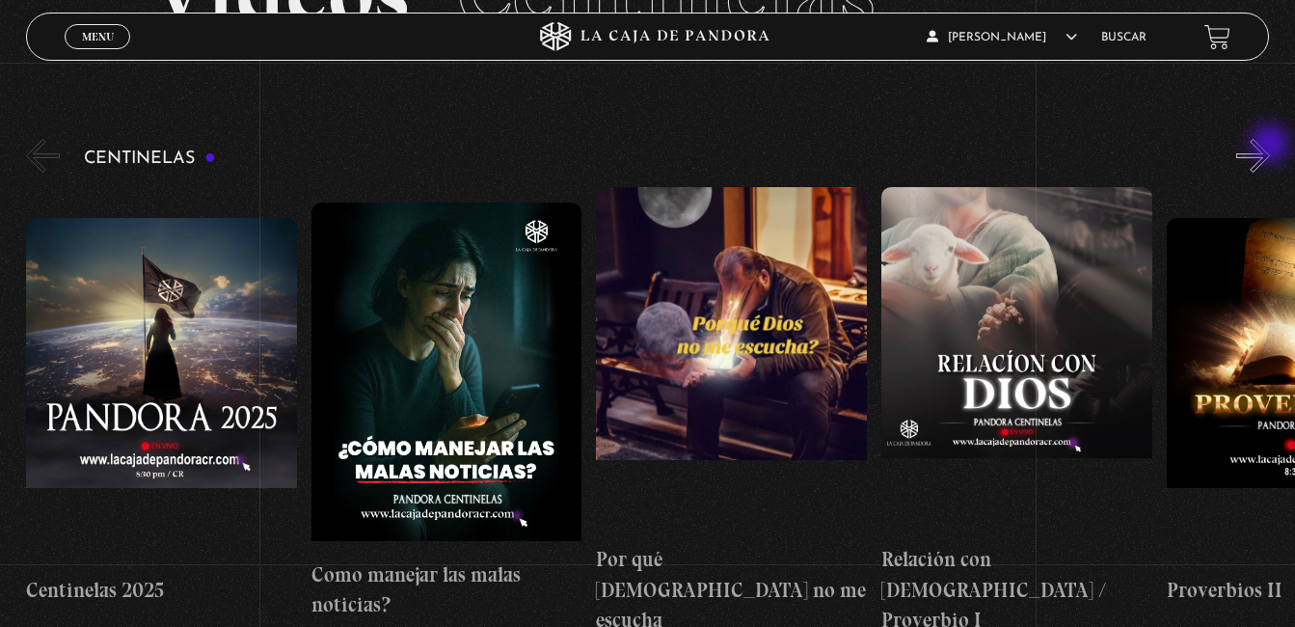
click at [1270, 146] on button "»" at bounding box center [1253, 156] width 34 height 34
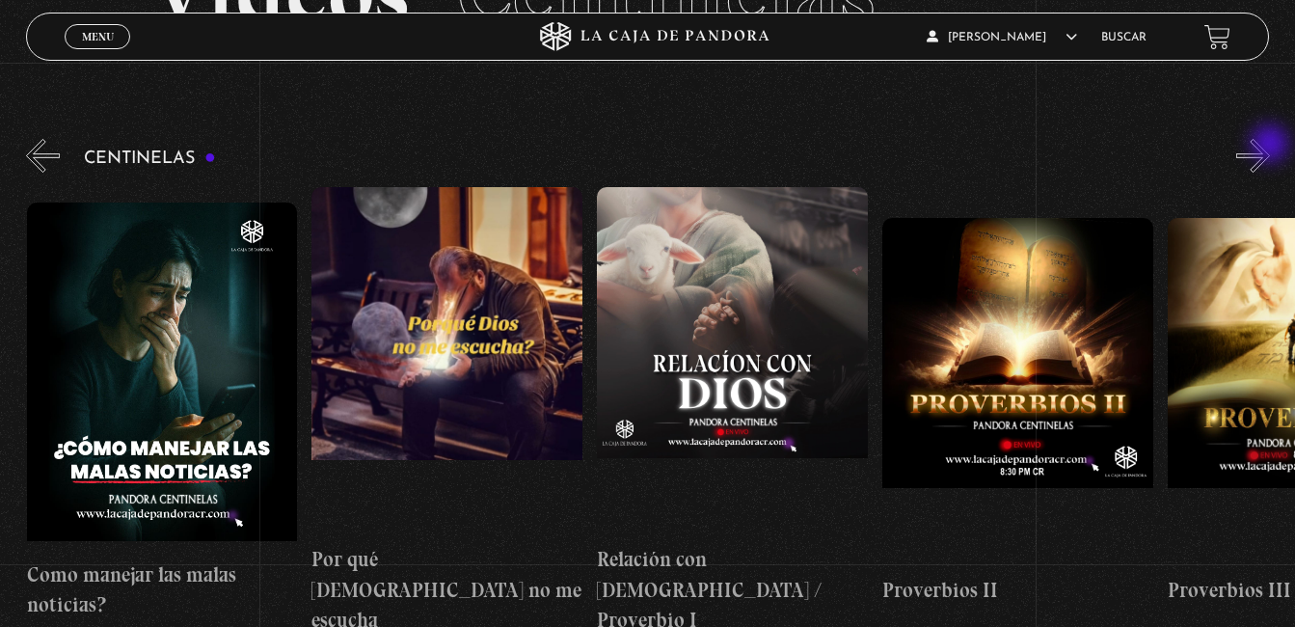
click at [1270, 146] on button "»" at bounding box center [1253, 156] width 34 height 34
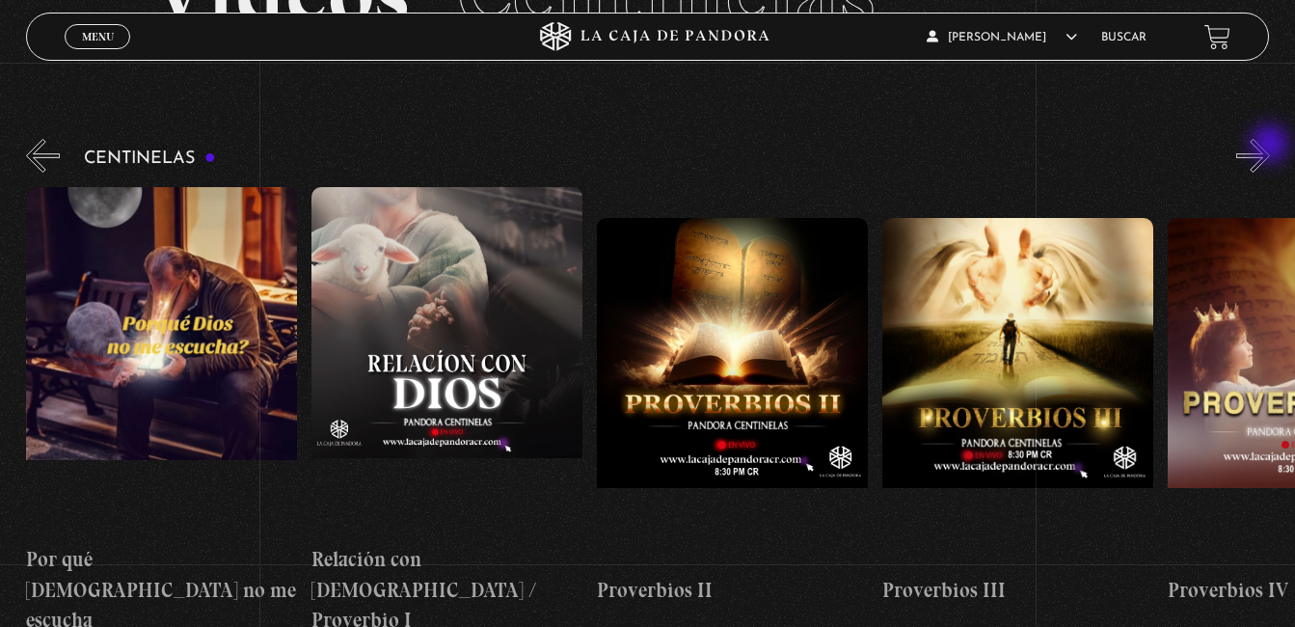
scroll to position [0, 571]
click at [1270, 146] on button "»" at bounding box center [1253, 156] width 34 height 34
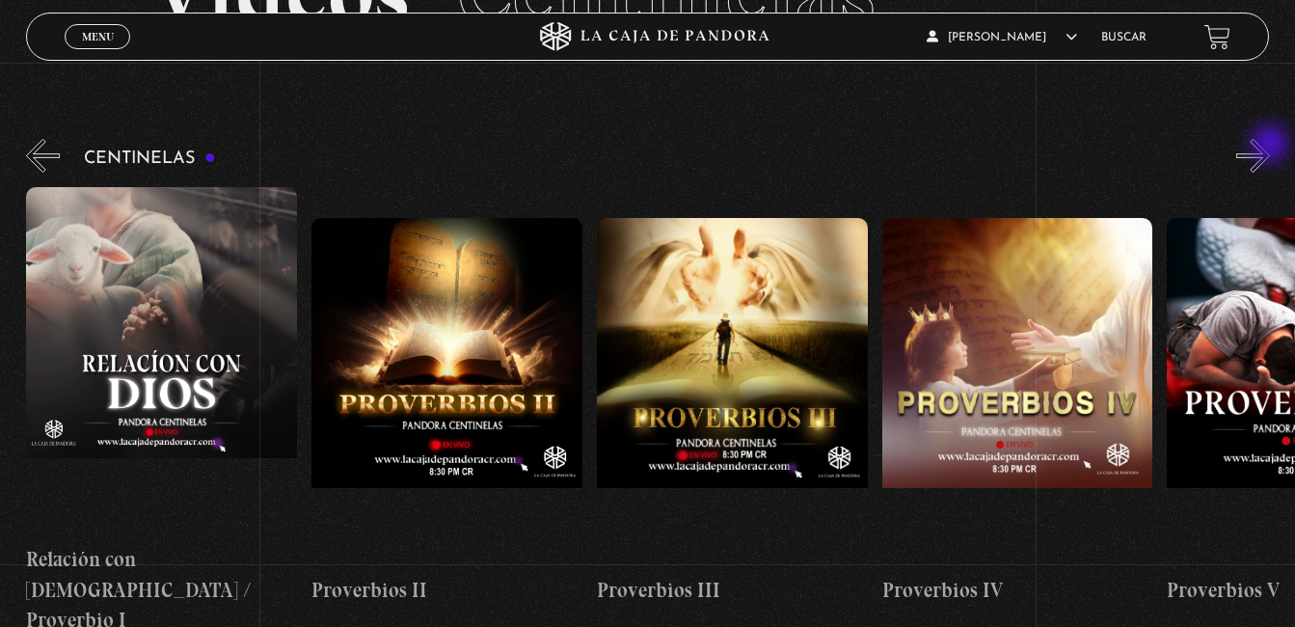
click at [1270, 146] on button "»" at bounding box center [1253, 156] width 34 height 34
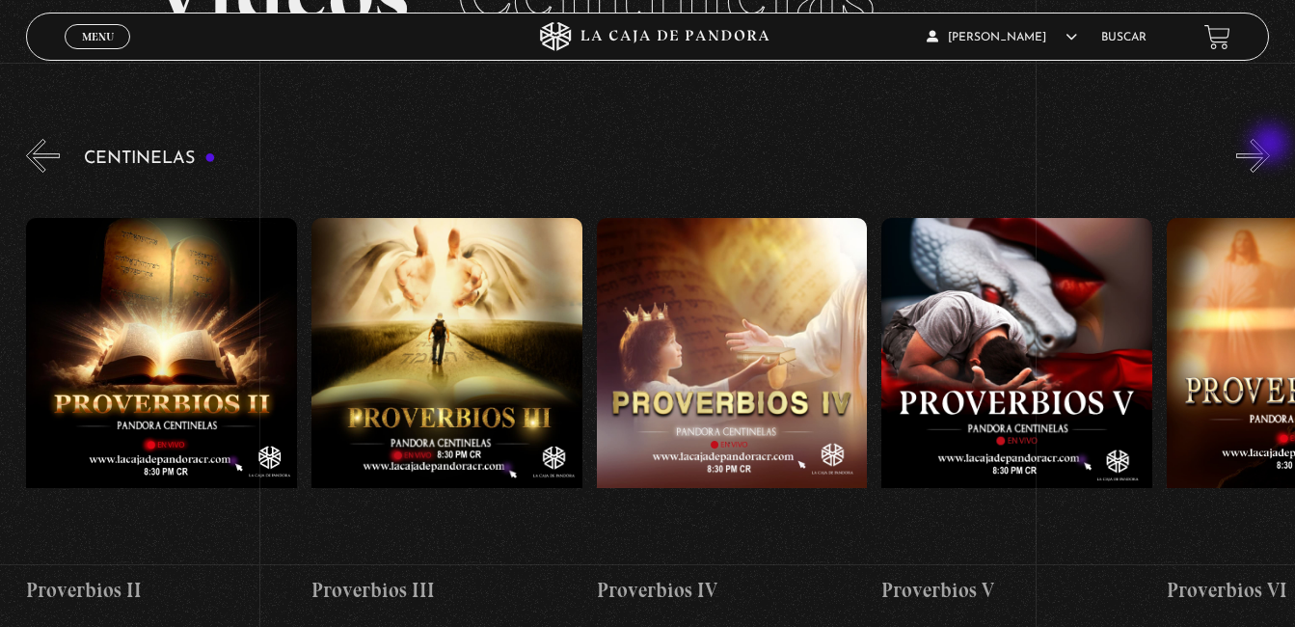
click at [1270, 146] on button "»" at bounding box center [1253, 156] width 34 height 34
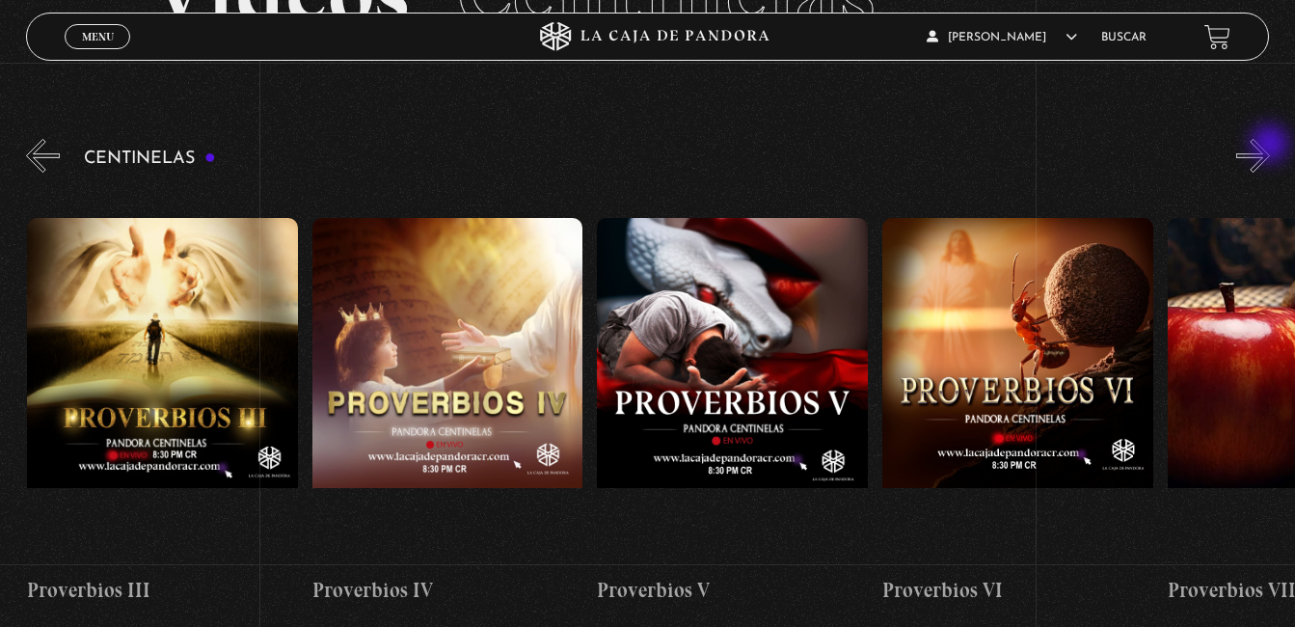
click at [1270, 146] on button "»" at bounding box center [1253, 156] width 34 height 34
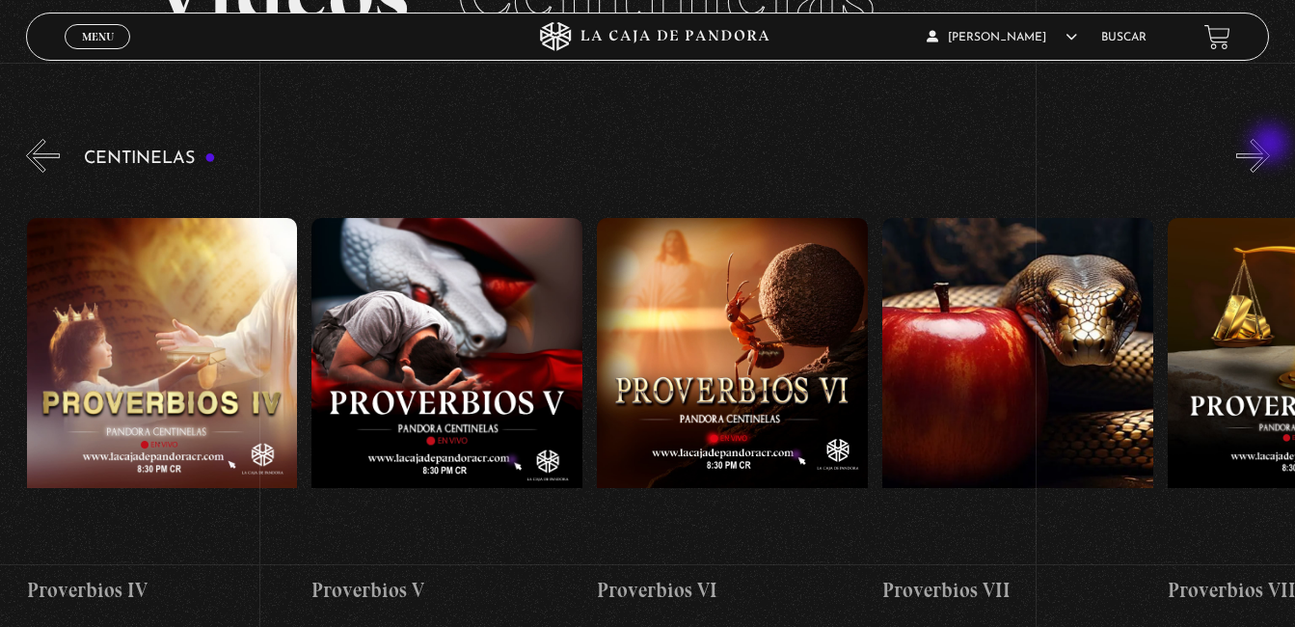
scroll to position [0, 1711]
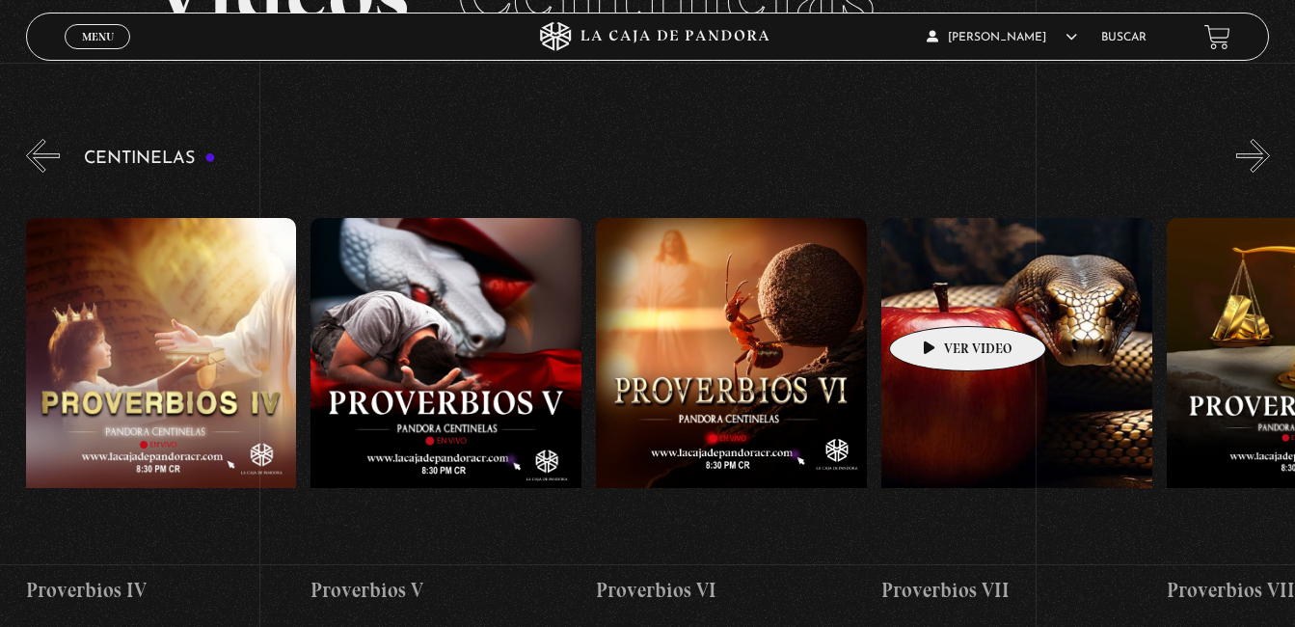
click at [937, 297] on figure at bounding box center [1016, 391] width 271 height 347
